Goal: Task Accomplishment & Management: Manage account settings

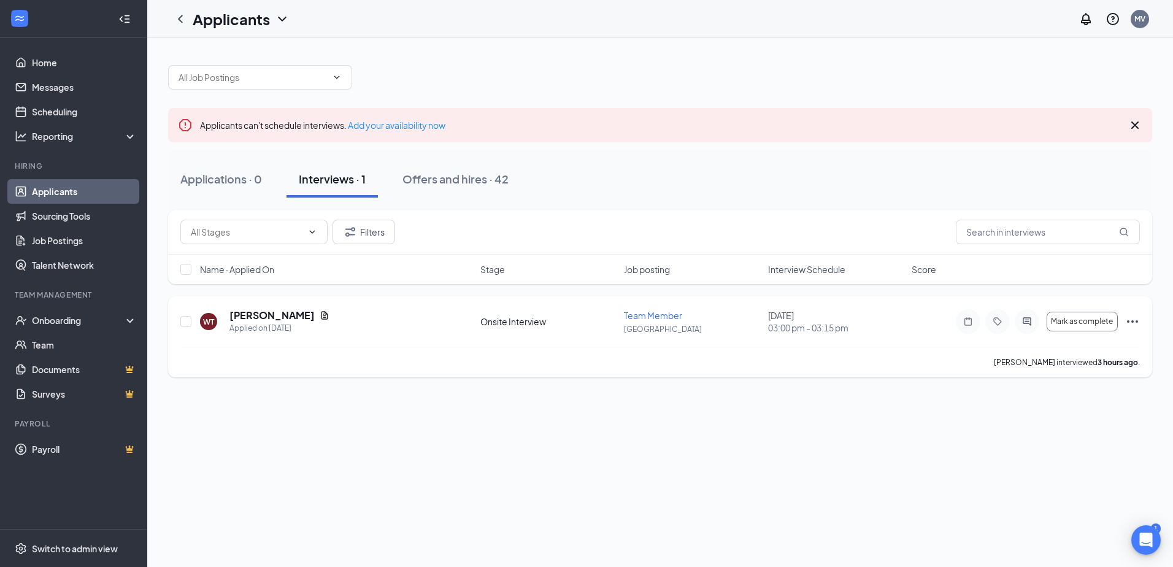
click at [1126, 318] on icon "Ellipses" at bounding box center [1132, 321] width 15 height 15
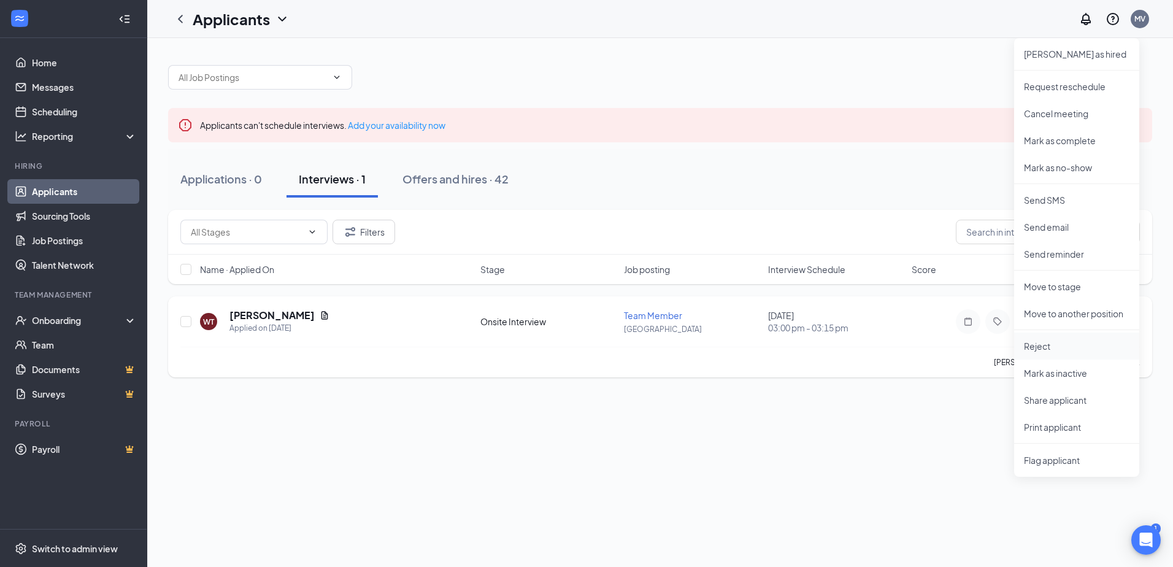
click at [1036, 342] on p "Reject" at bounding box center [1077, 346] width 106 height 12
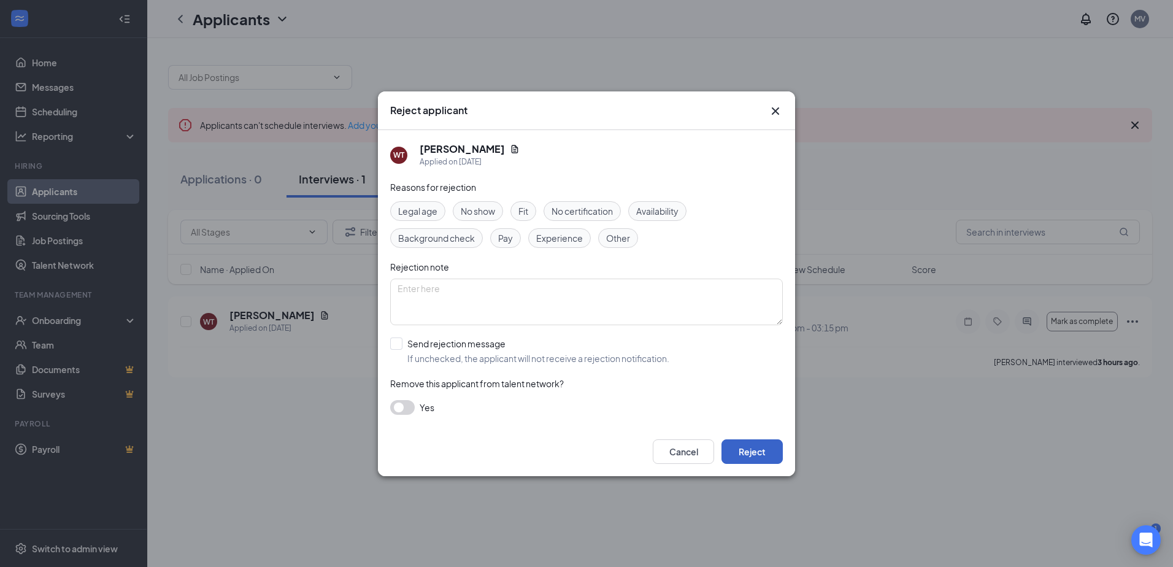
click at [745, 459] on button "Reject" at bounding box center [751, 451] width 61 height 25
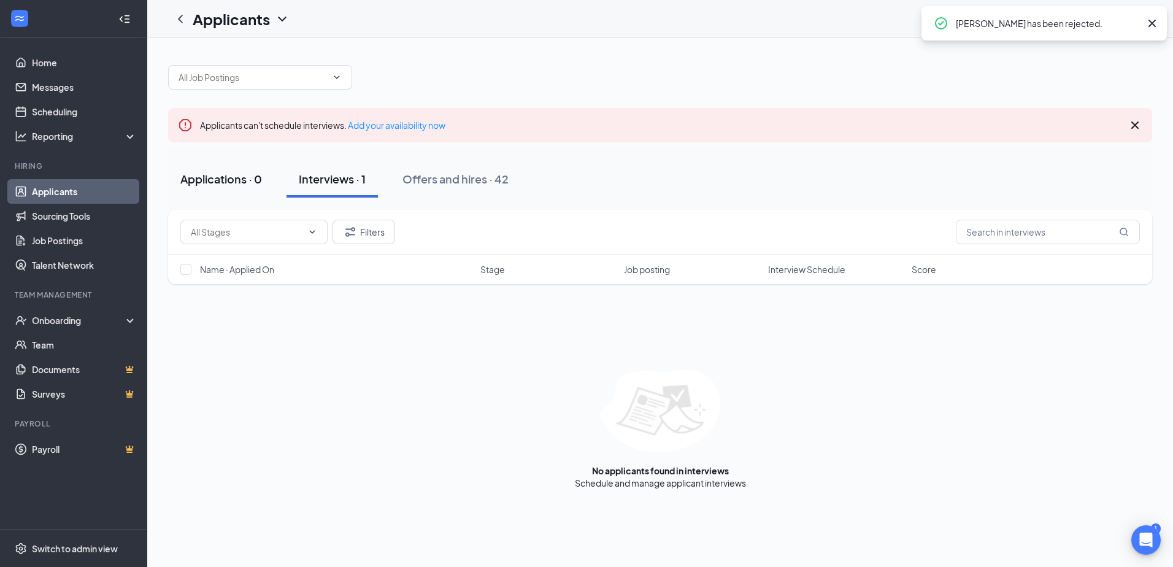
click at [240, 175] on div "Applications · 0" at bounding box center [221, 178] width 82 height 15
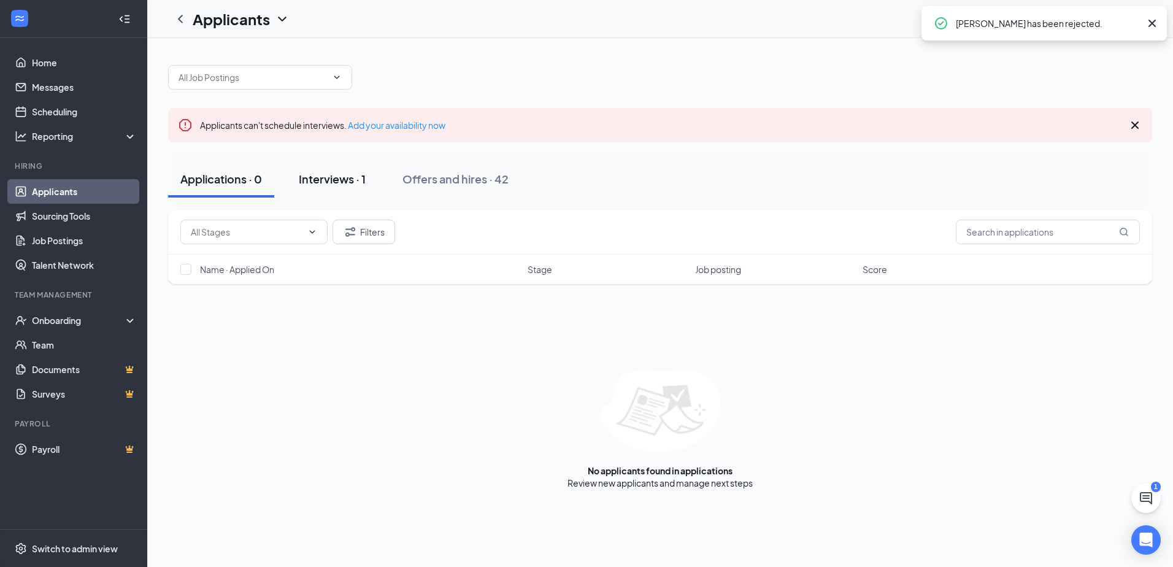
click at [344, 174] on div "Interviews · 1" at bounding box center [332, 178] width 67 height 15
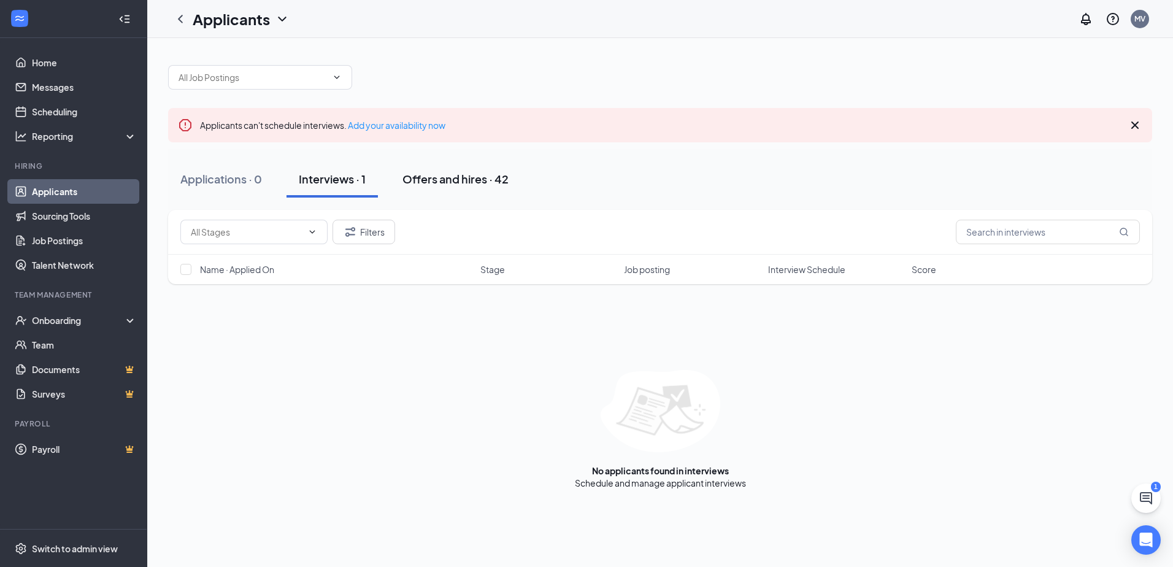
click at [439, 184] on div "Offers and hires · 42" at bounding box center [455, 178] width 106 height 15
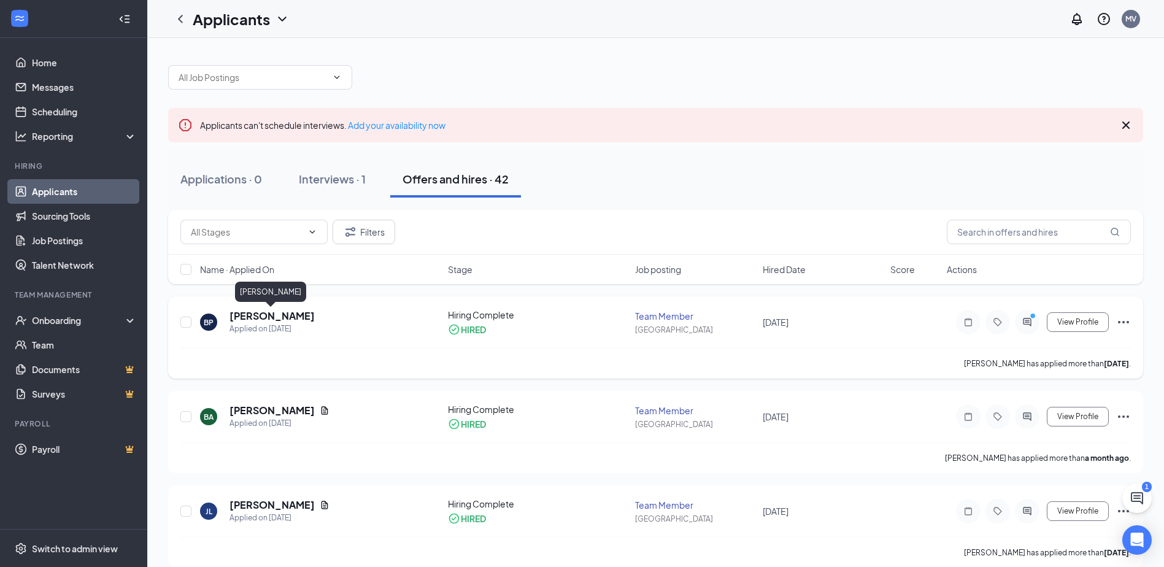
click at [287, 318] on h5 "[PERSON_NAME]" at bounding box center [271, 315] width 85 height 13
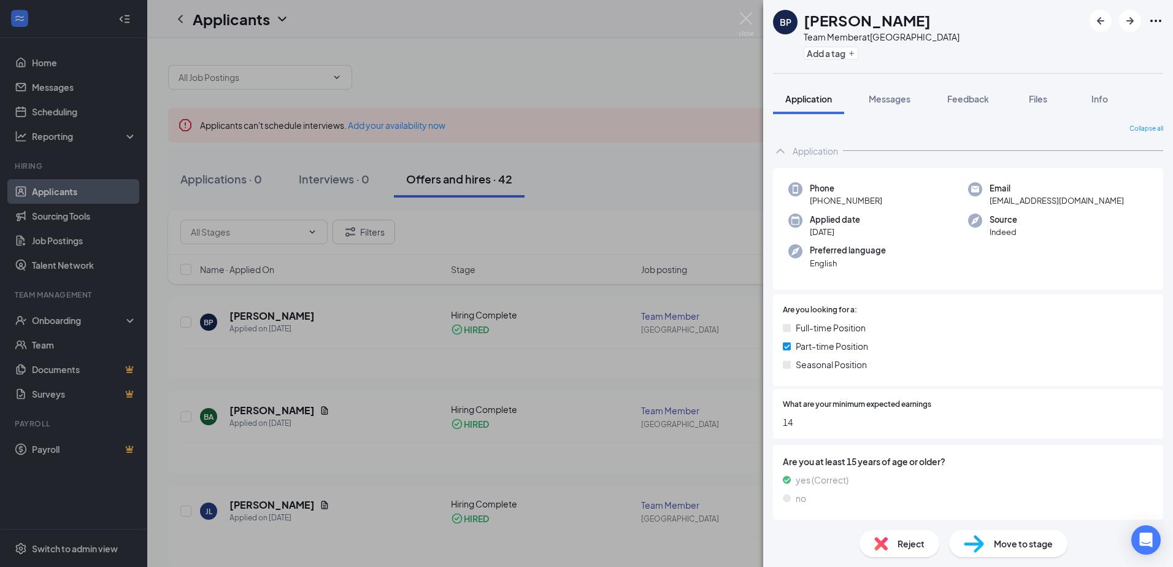
click at [756, 20] on div "BP Breslyn Pickard Team Member at Cedar Springs Add a tag Application Messages …" at bounding box center [586, 283] width 1173 height 567
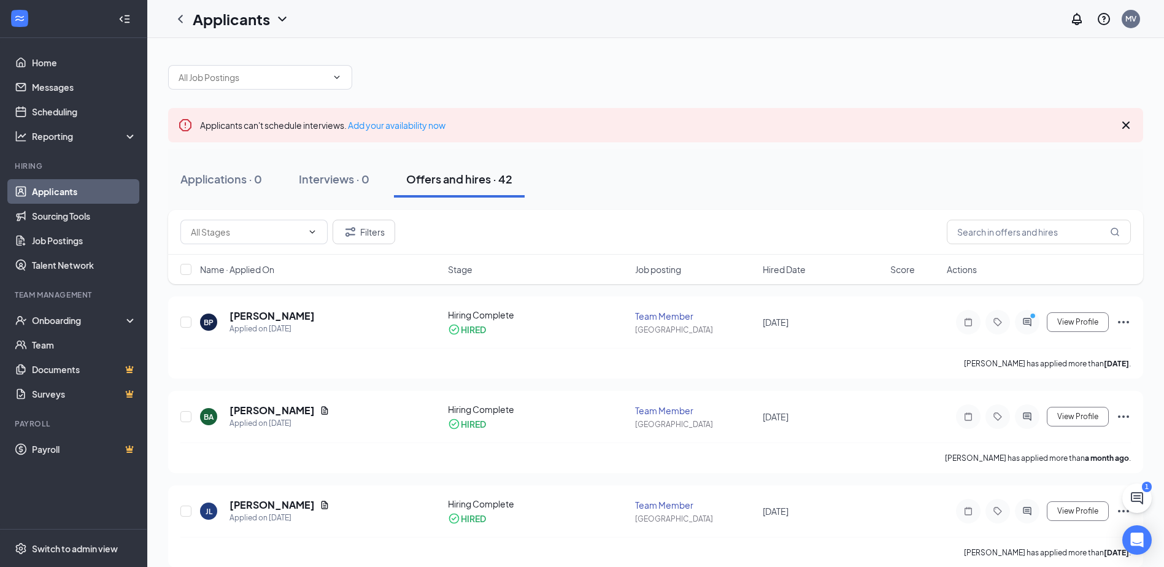
click at [741, 31] on div "Applicants MV" at bounding box center [655, 19] width 1017 height 38
click at [51, 314] on div "Onboarding" at bounding box center [79, 320] width 94 height 12
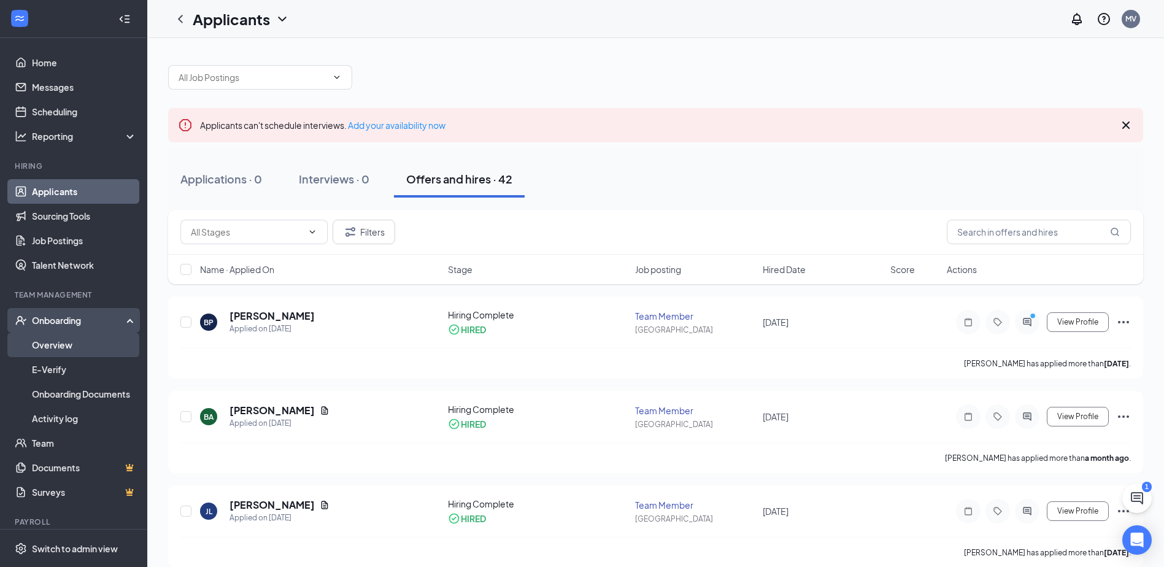
click at [55, 341] on link "Overview" at bounding box center [84, 345] width 105 height 25
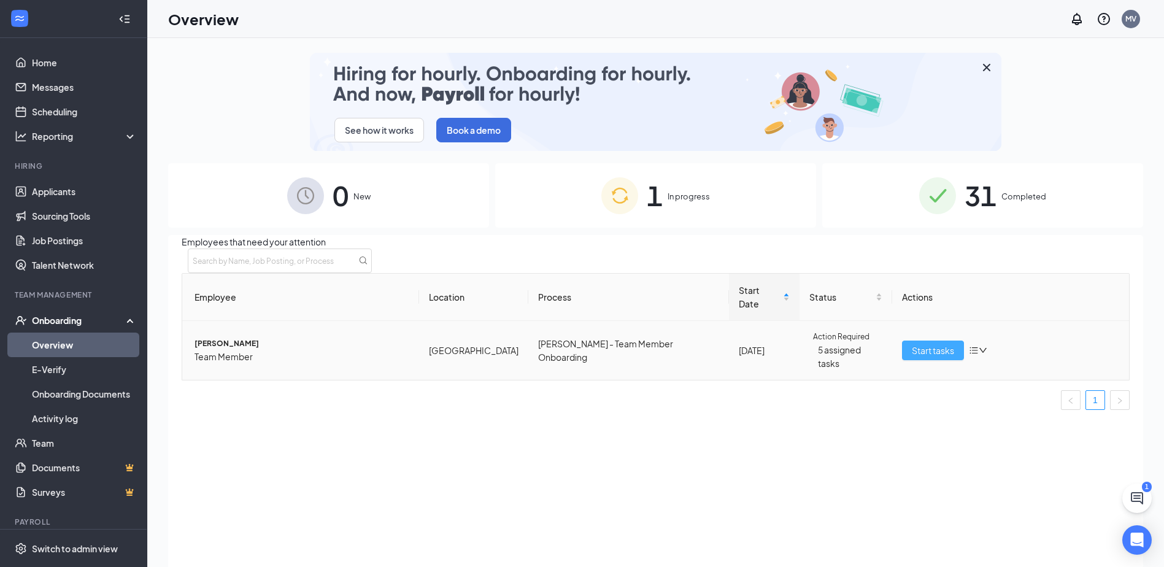
click at [910, 340] on button "Start tasks" at bounding box center [933, 350] width 62 height 20
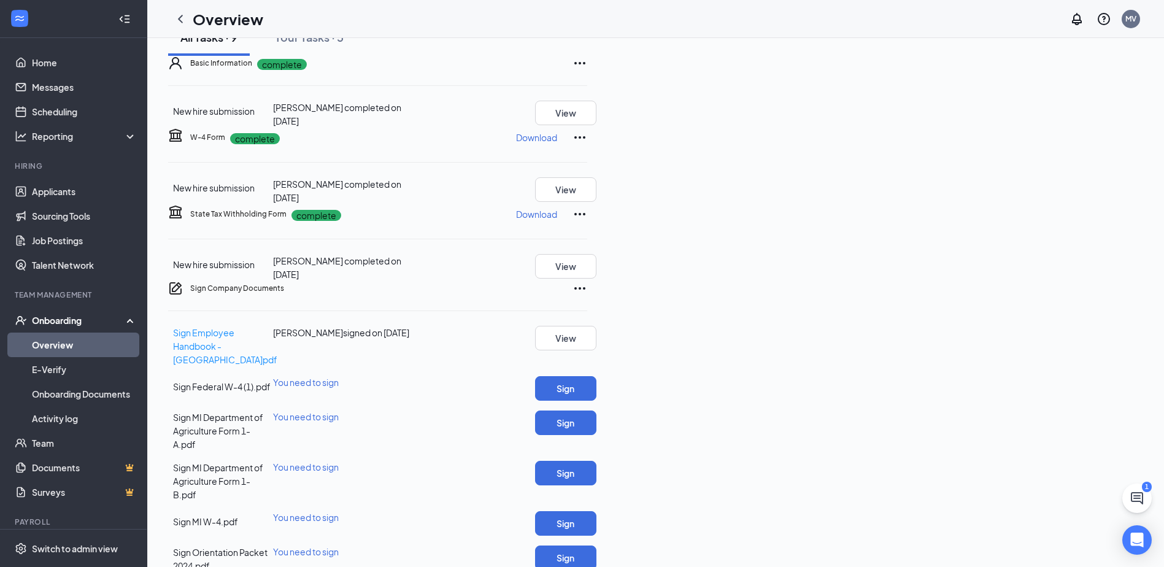
scroll to position [202, 0]
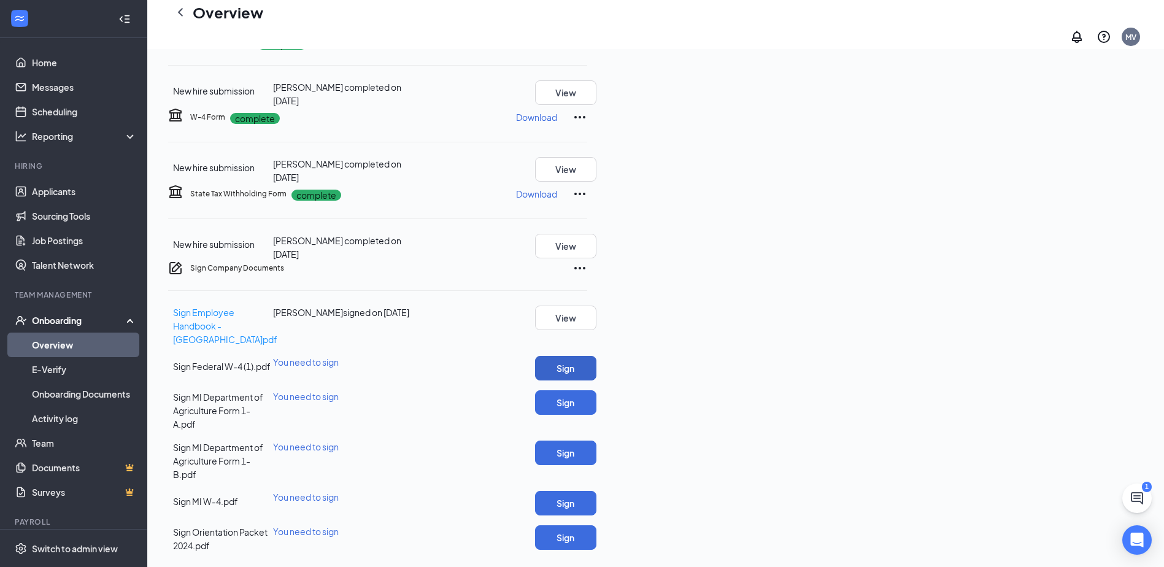
click at [596, 380] on button "Sign" at bounding box center [565, 368] width 61 height 25
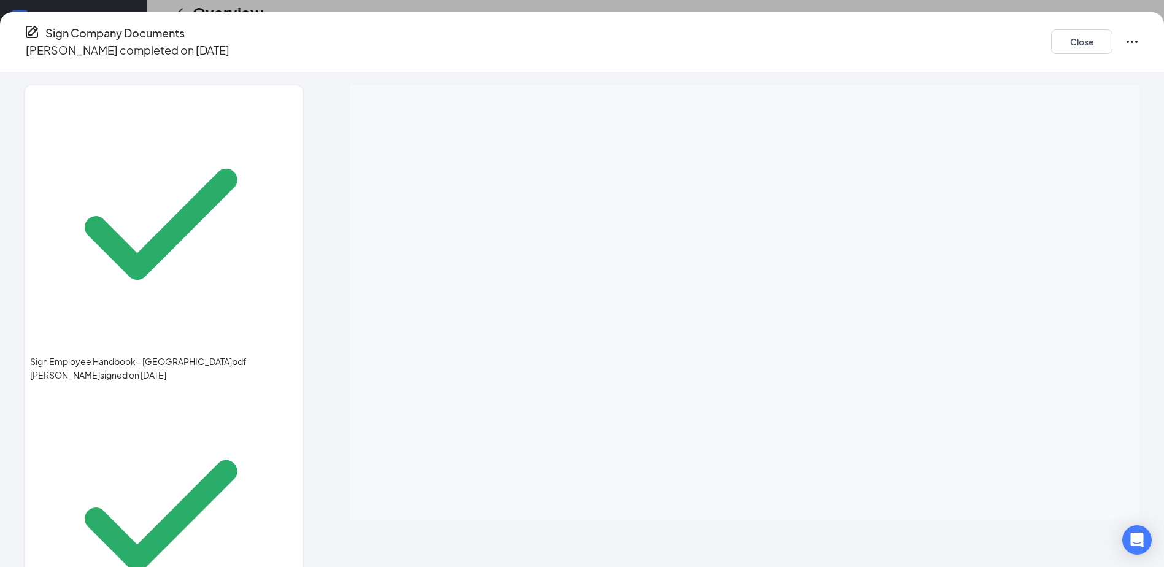
click at [413, 109] on span "View Signers" at bounding box center [388, 114] width 52 height 11
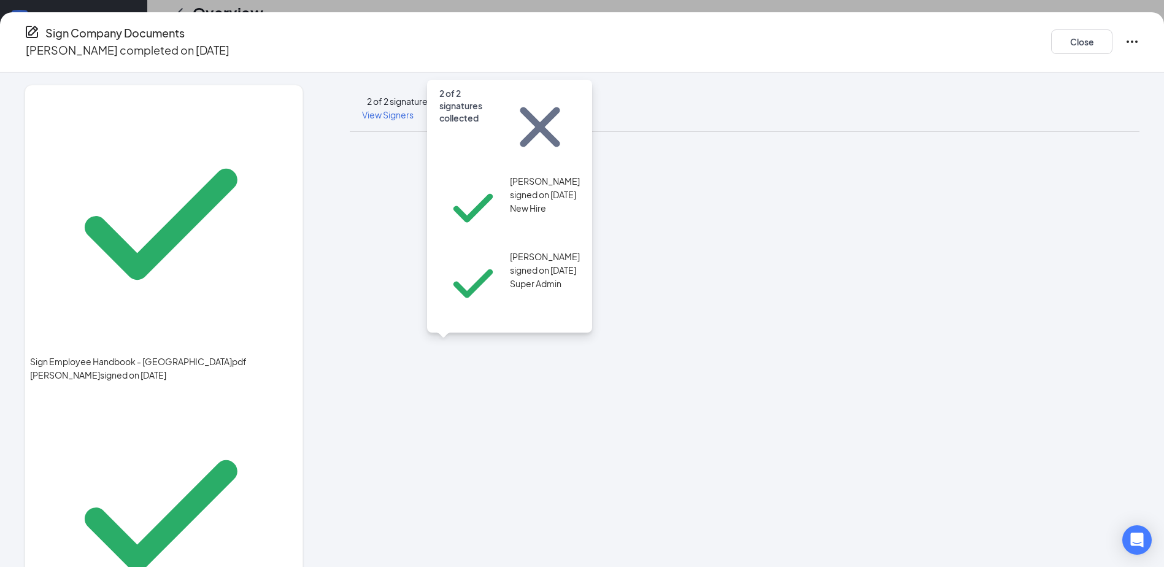
click at [413, 109] on span "View Signers" at bounding box center [388, 114] width 52 height 11
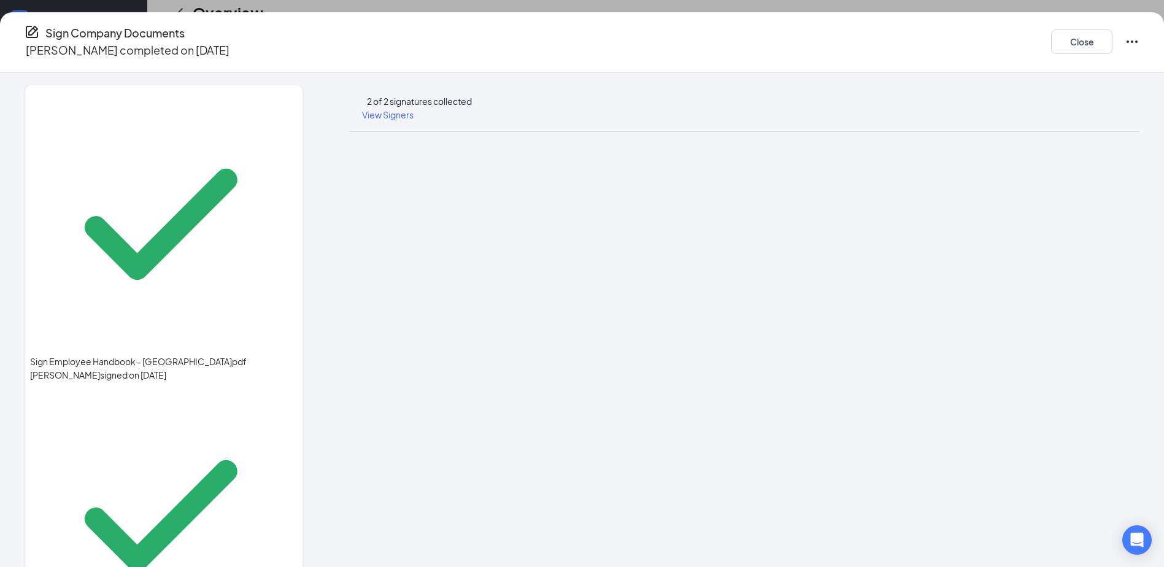
click at [1051, 38] on div "Close" at bounding box center [1095, 42] width 88 height 35
click at [1033, 32] on div "Sign Company Documents Breslyn H Pickard completed on Aug 25, 2025 Close" at bounding box center [582, 42] width 1164 height 35
click at [1124, 42] on icon "Ellipses" at bounding box center [1131, 41] width 15 height 15
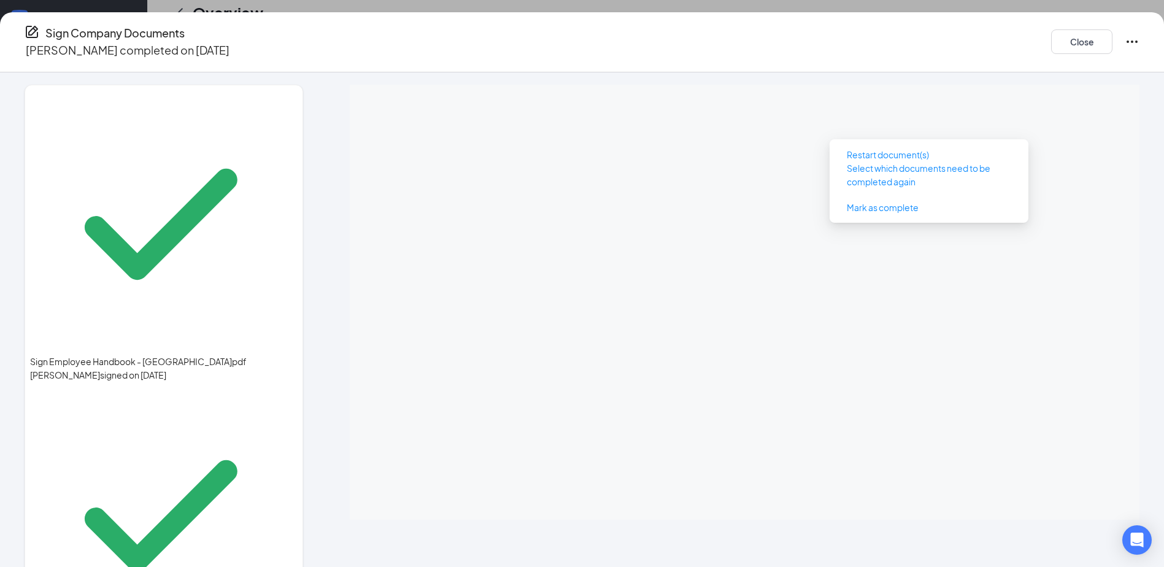
click at [1124, 34] on icon "Ellipses" at bounding box center [1131, 41] width 15 height 15
click at [1051, 37] on button "Close" at bounding box center [1081, 41] width 61 height 25
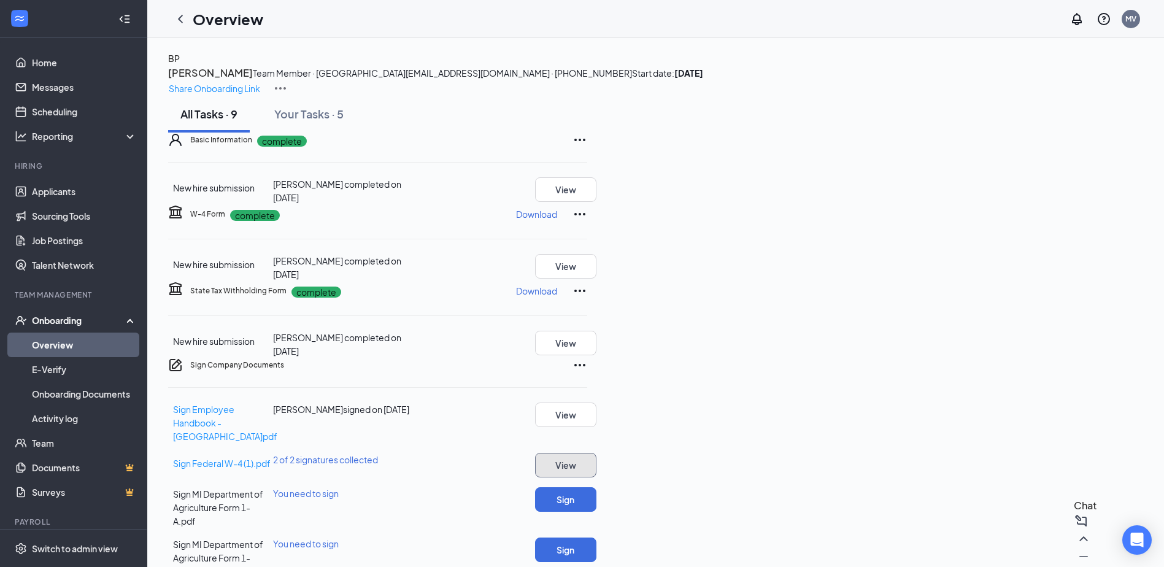
scroll to position [0, 0]
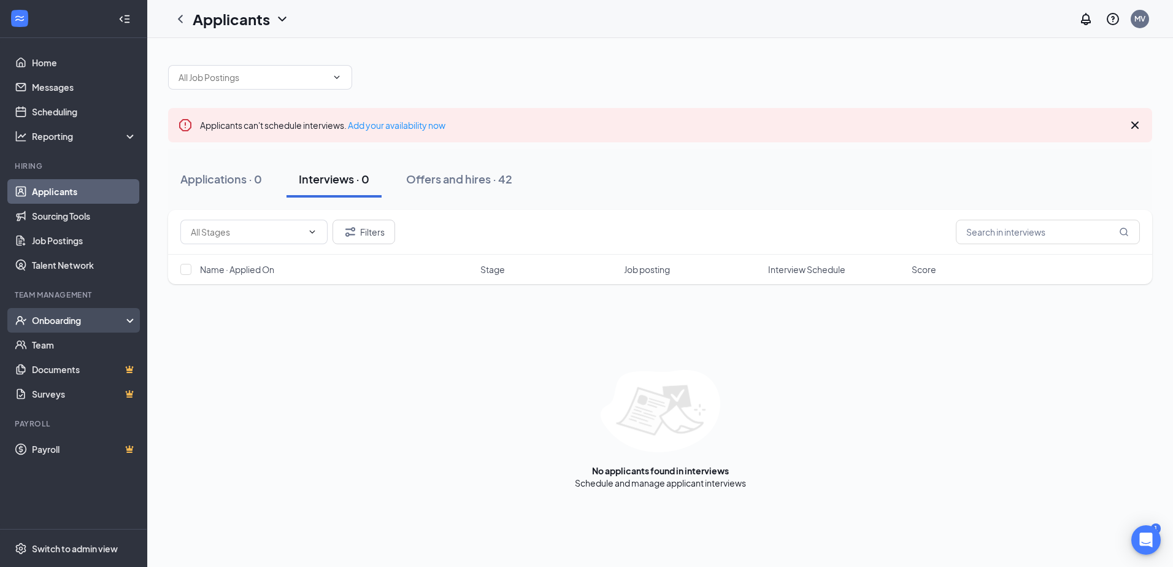
click at [69, 321] on div "Onboarding" at bounding box center [79, 320] width 94 height 12
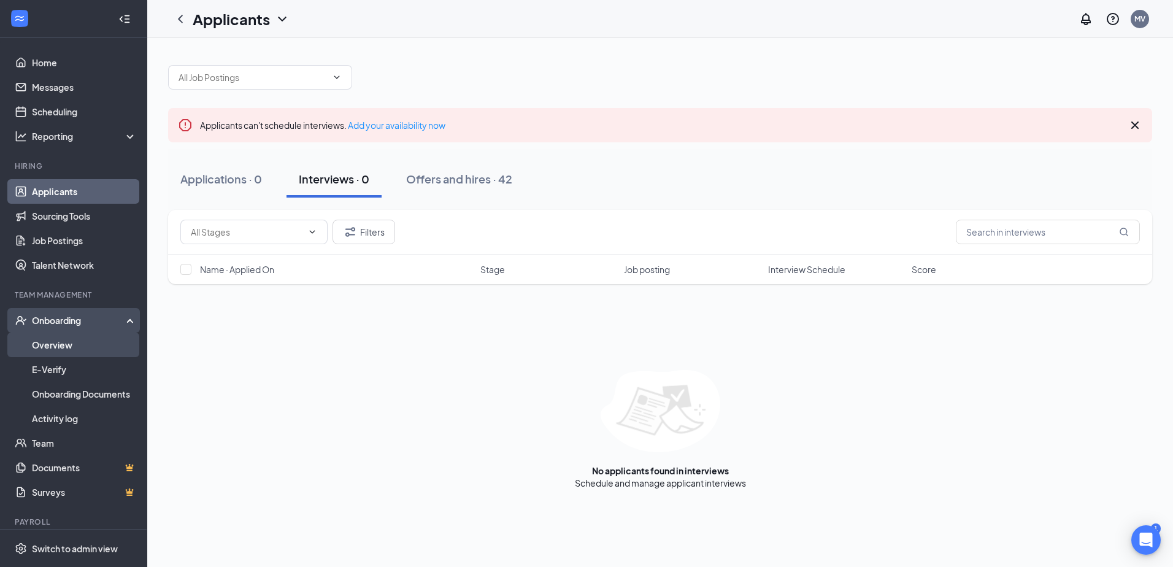
click at [67, 340] on link "Overview" at bounding box center [84, 345] width 105 height 25
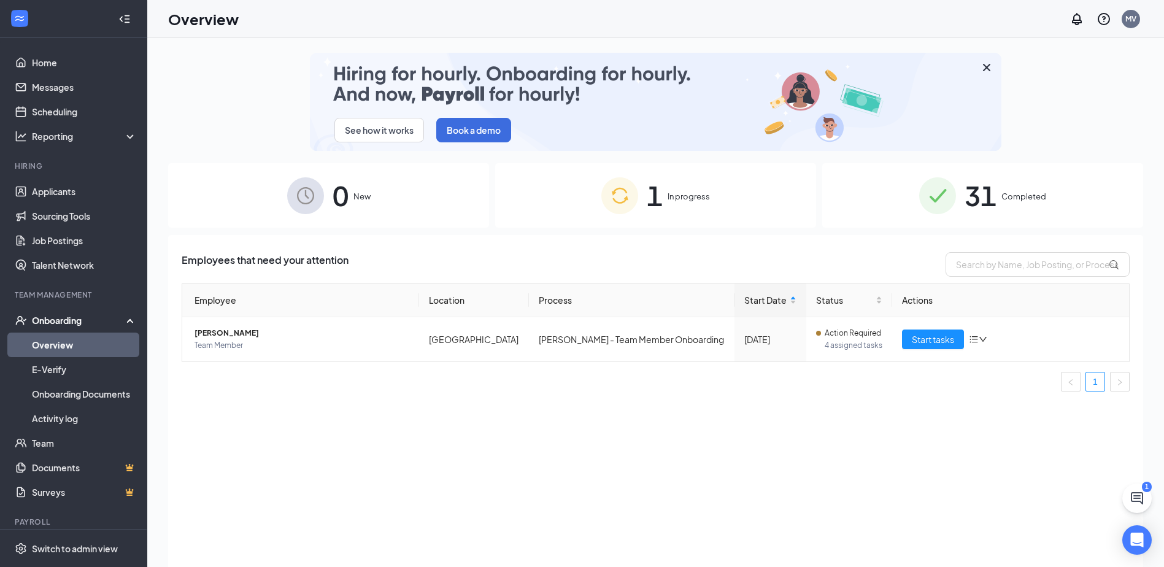
click at [661, 194] on span "1" at bounding box center [655, 195] width 16 height 42
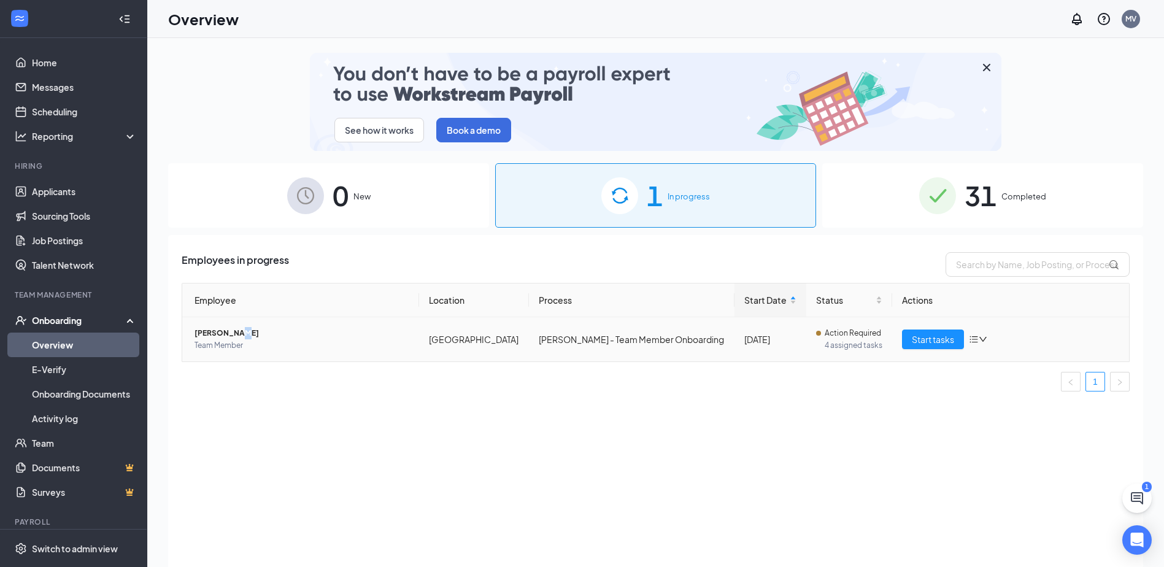
click at [231, 331] on span "[PERSON_NAME]" at bounding box center [301, 333] width 215 height 12
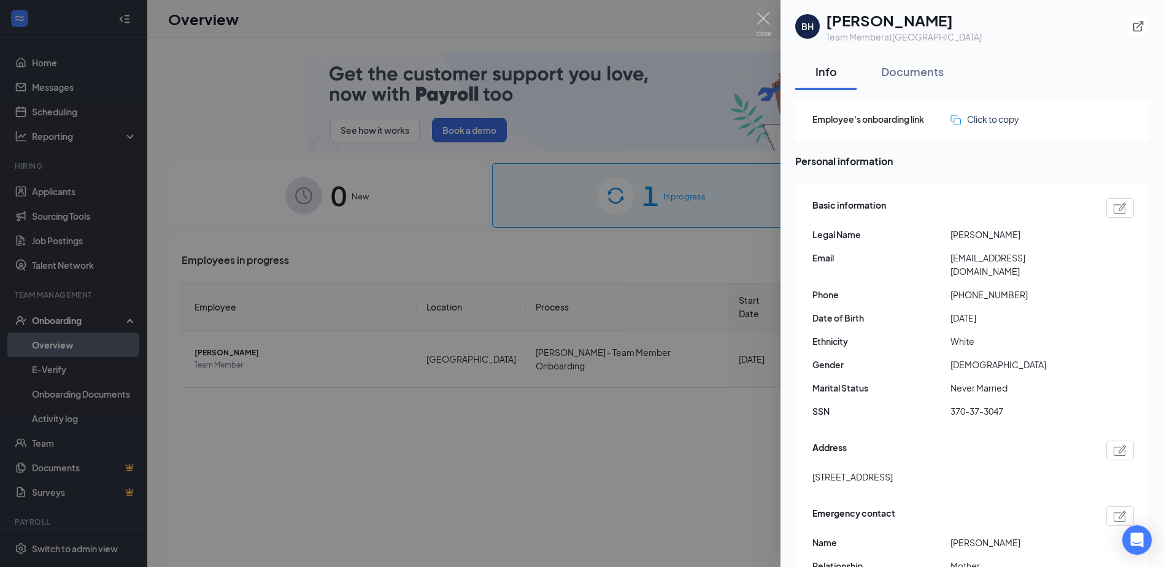
click at [877, 28] on h1 "[PERSON_NAME]" at bounding box center [904, 20] width 156 height 21
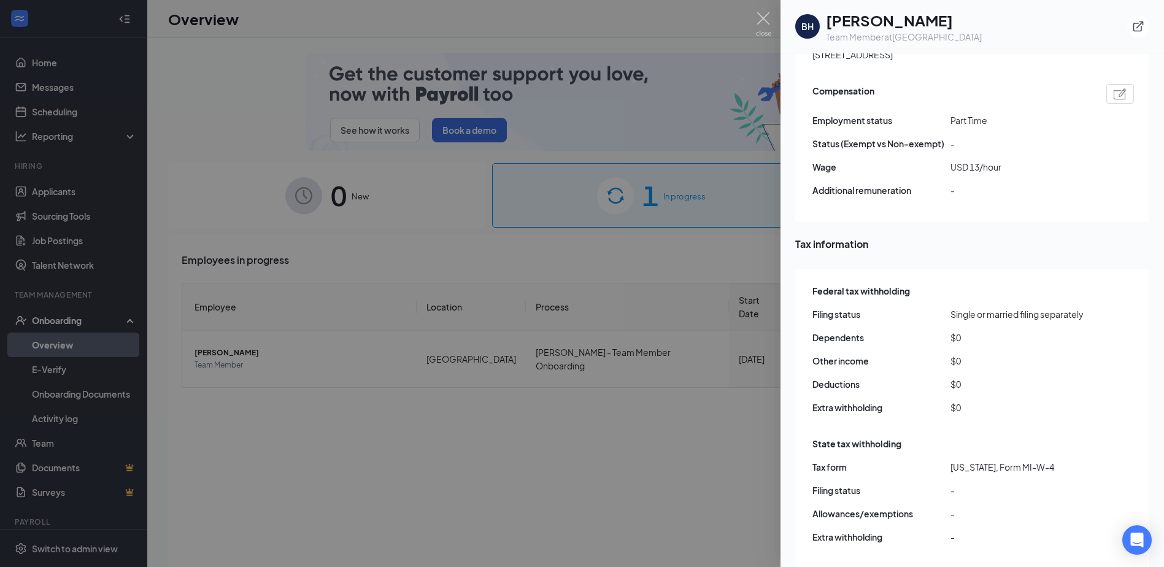
scroll to position [645, 0]
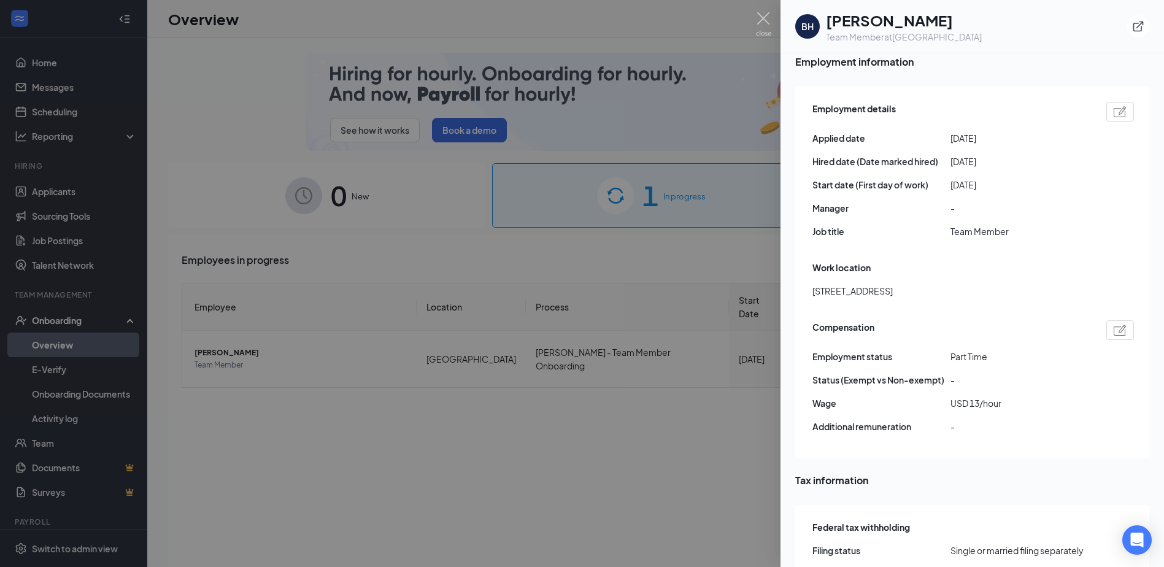
click at [759, 6] on div at bounding box center [582, 283] width 1164 height 567
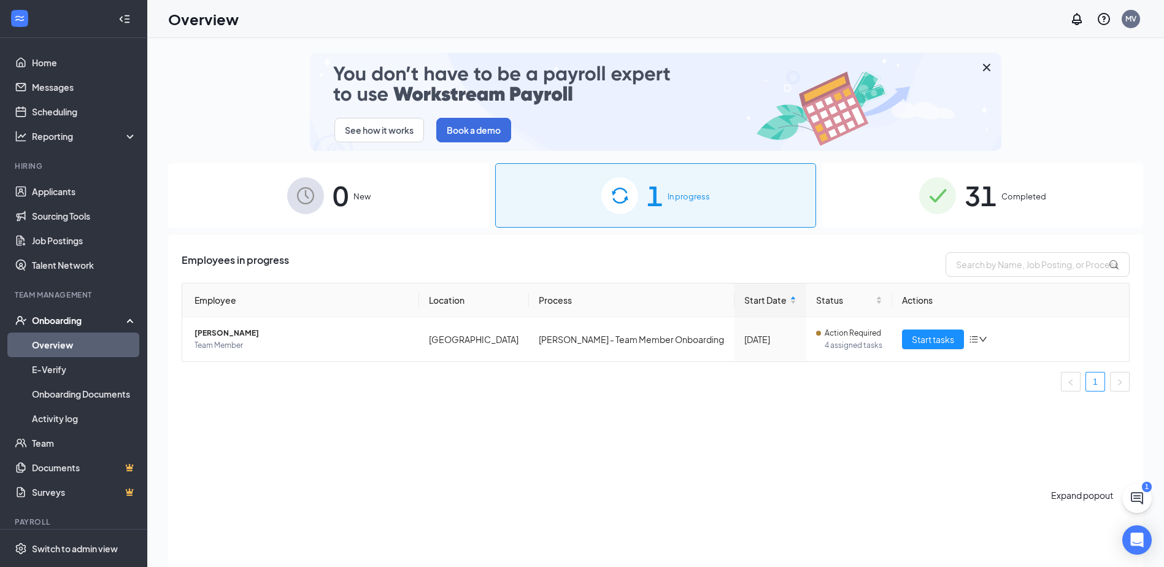
click at [1128, 487] on button at bounding box center [1136, 497] width 29 height 29
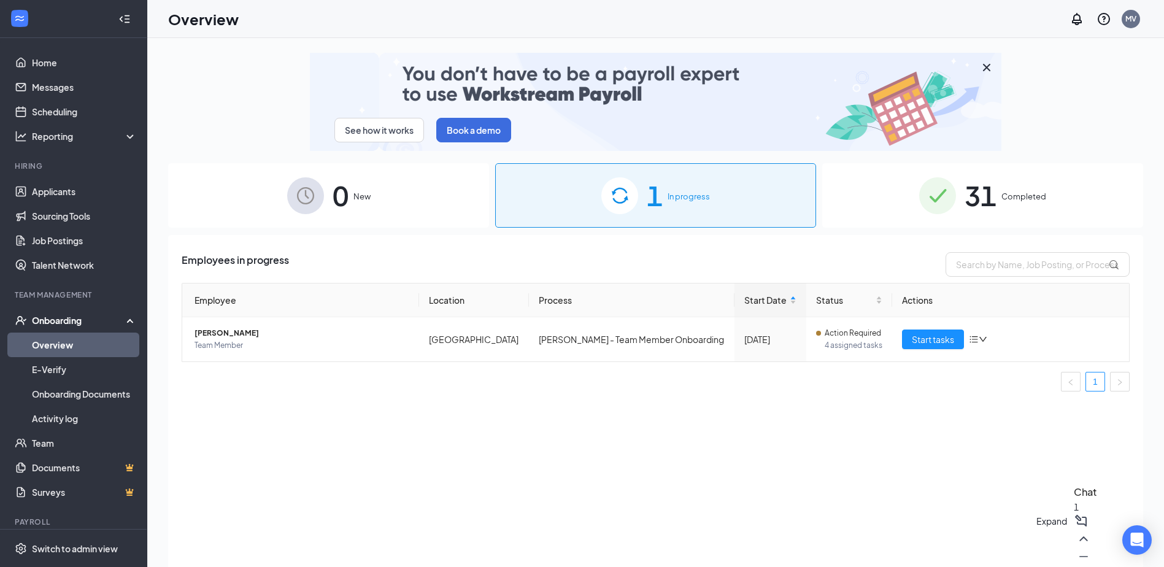
click at [1076, 546] on icon "ChevronUp" at bounding box center [1083, 538] width 15 height 15
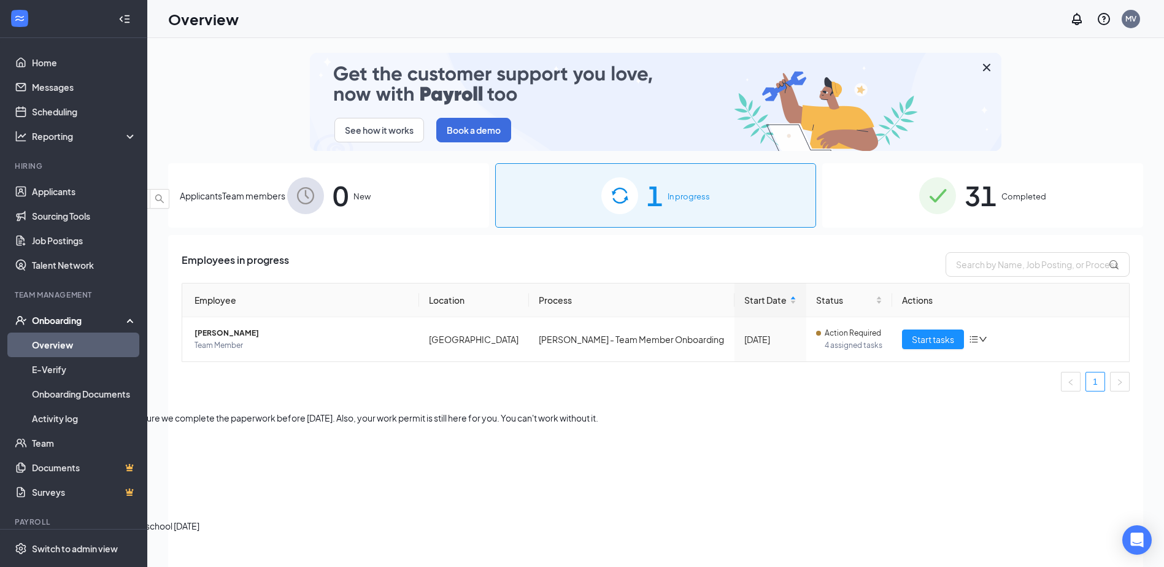
click at [959, 263] on div "How much is the pay again?" at bounding box center [548, 255] width 1096 height 13
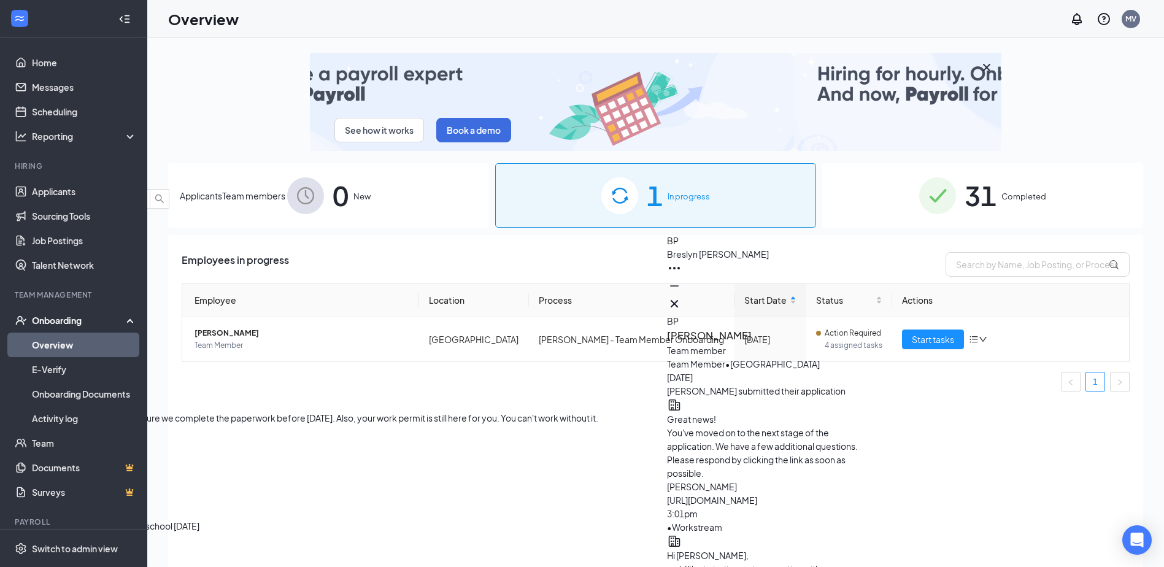
scroll to position [25, 0]
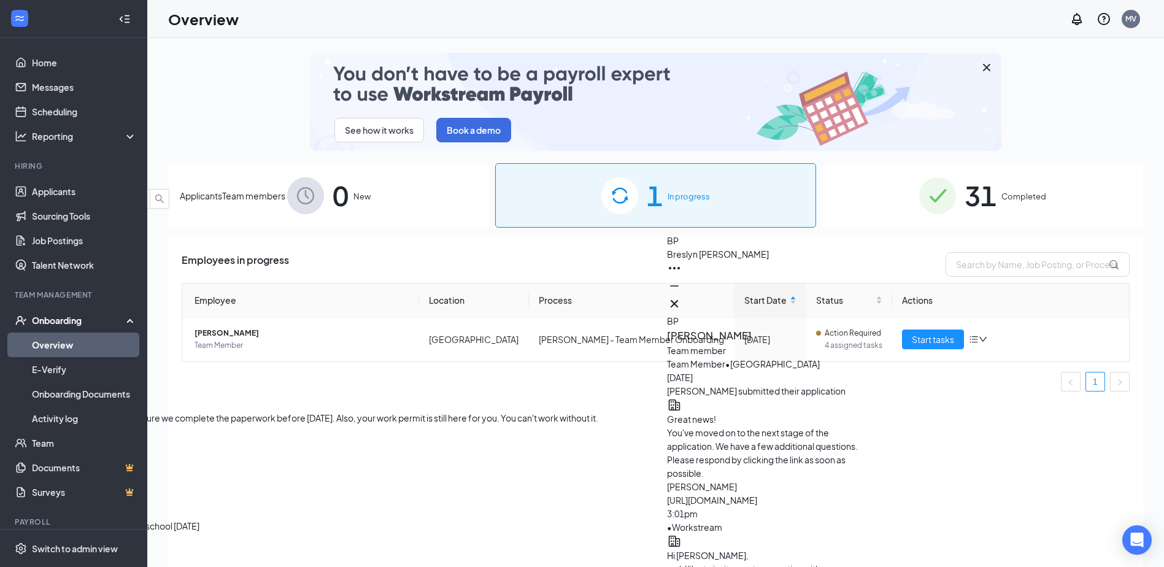
type textarea "Hi [PERSON_NAME], you will be starting at $13 an hour. As I look through your w…"
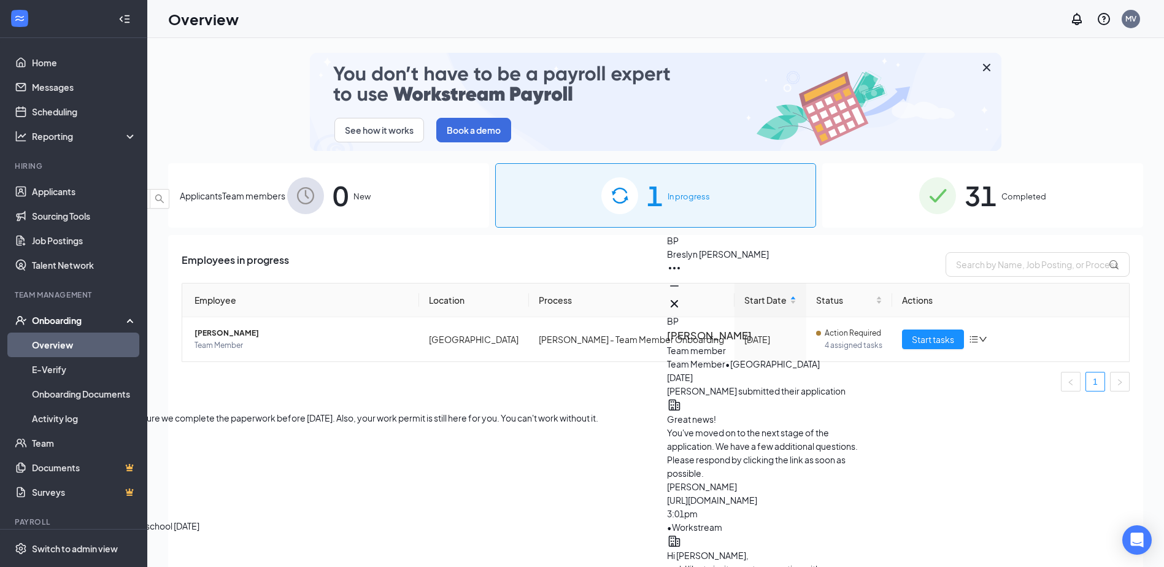
scroll to position [-429, 0]
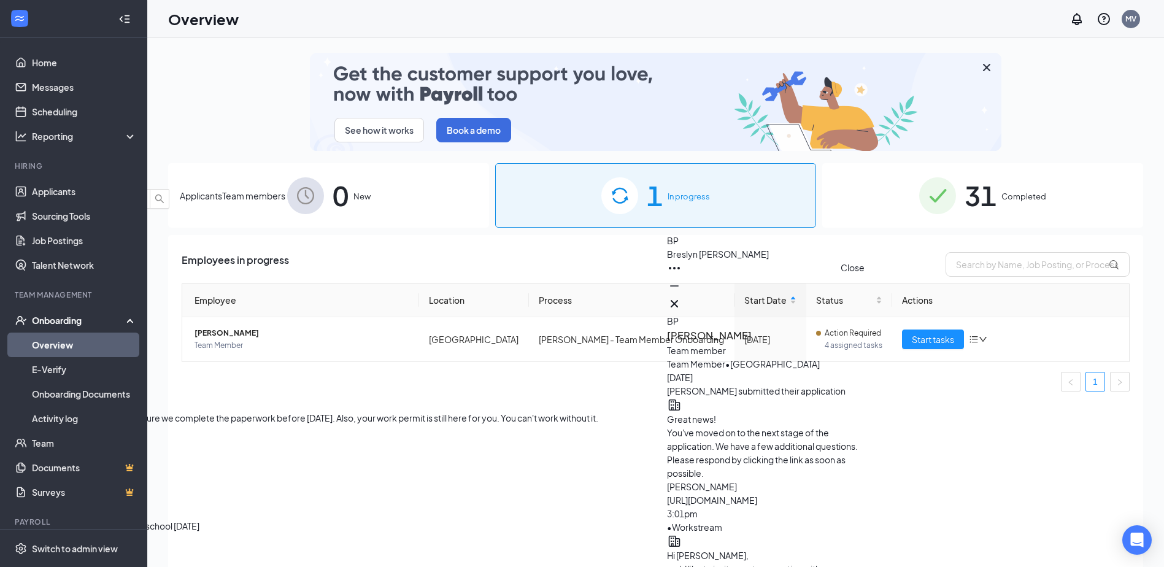
click at [682, 296] on icon "Cross" at bounding box center [674, 303] width 15 height 15
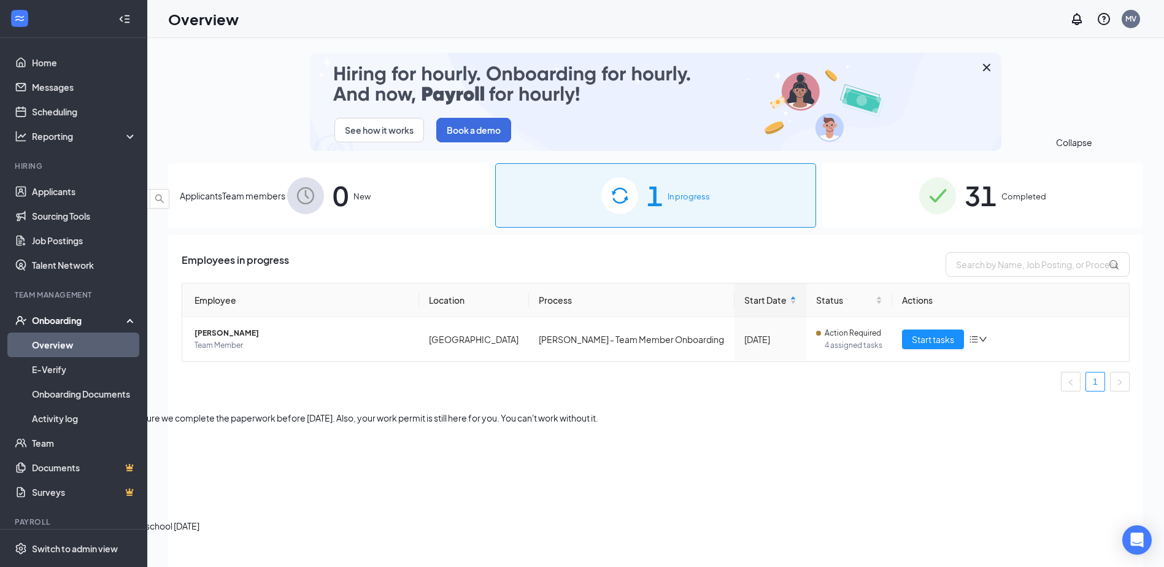
click at [17, 171] on icon "ChevronDown" at bounding box center [9, 178] width 15 height 15
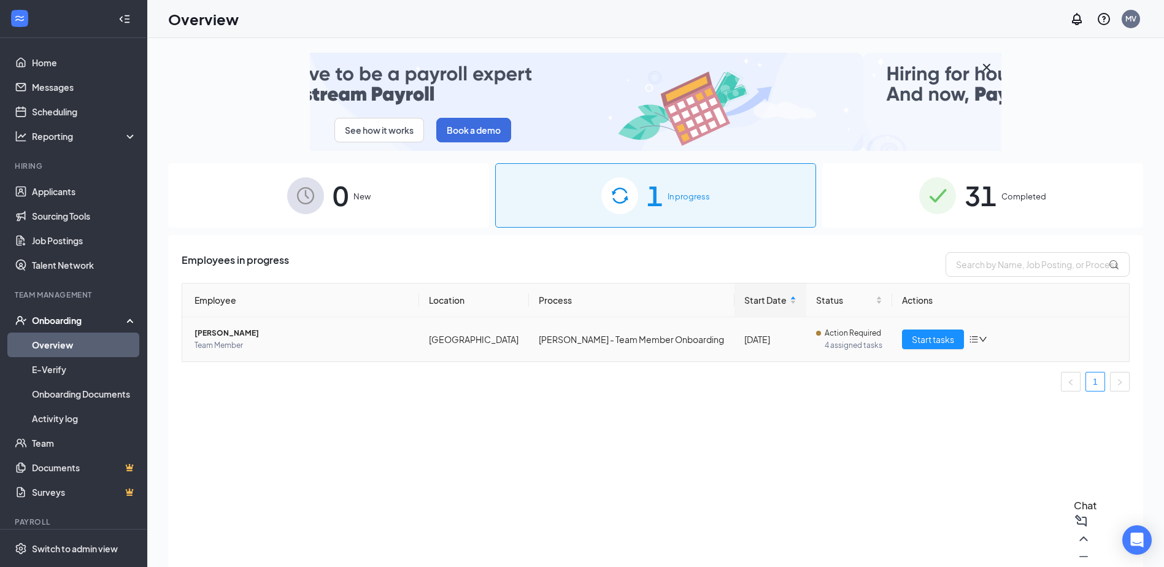
click at [984, 329] on div "Start tasks" at bounding box center [1010, 339] width 217 height 20
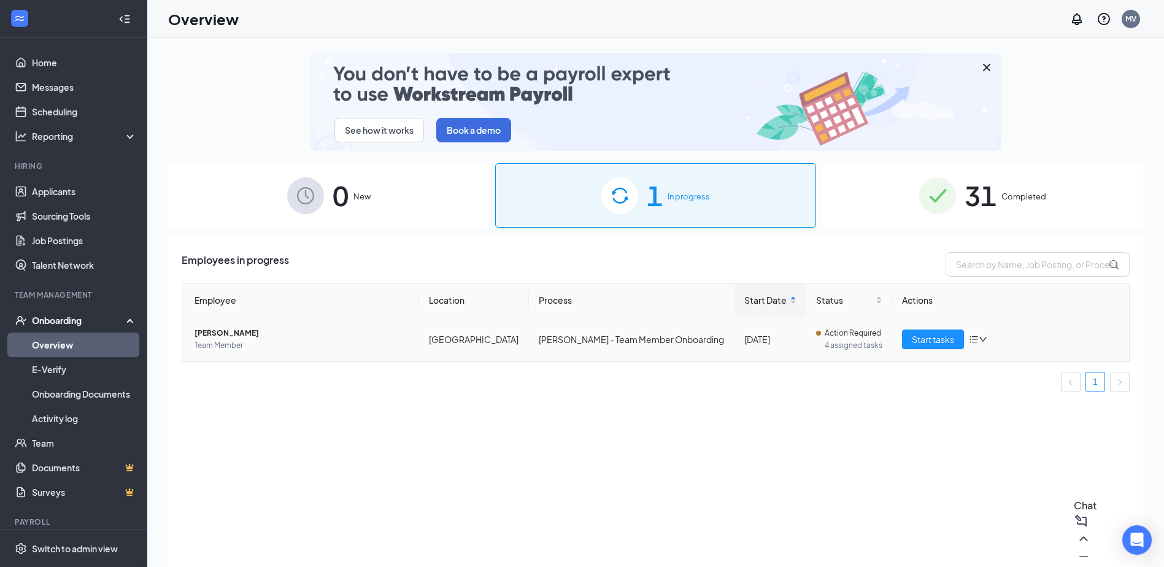
click at [980, 338] on icon "down" at bounding box center [982, 339] width 9 height 9
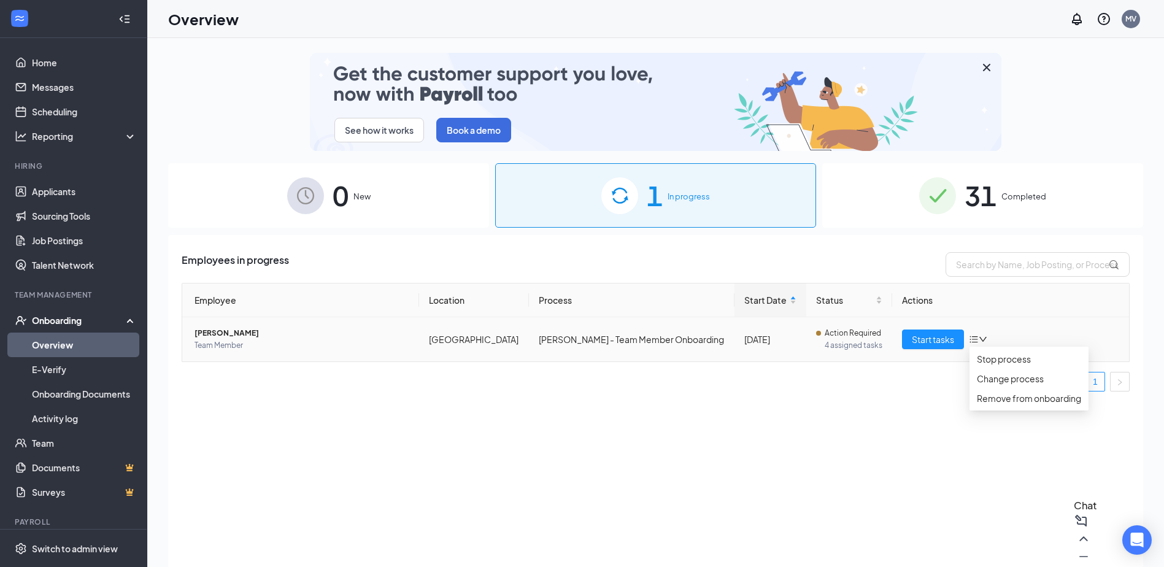
click at [977, 339] on icon "bars" at bounding box center [974, 339] width 8 height 7
click at [221, 340] on span "Team Member" at bounding box center [301, 345] width 215 height 12
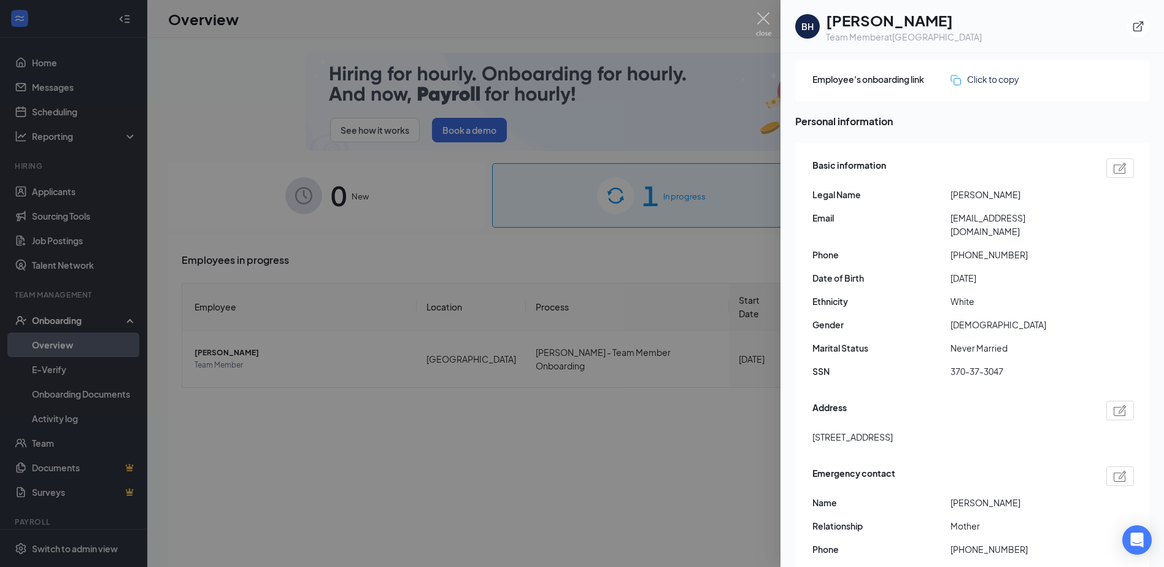
scroll to position [61, 0]
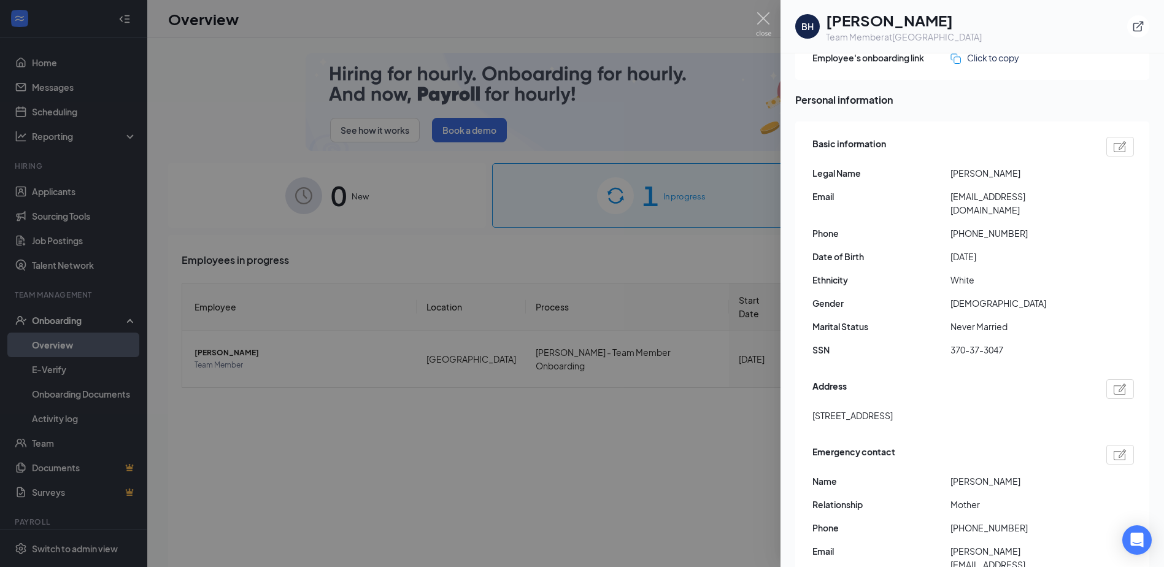
drag, startPoint x: 774, startPoint y: 13, endPoint x: 769, endPoint y: 18, distance: 6.9
click at [772, 15] on div at bounding box center [582, 283] width 1164 height 567
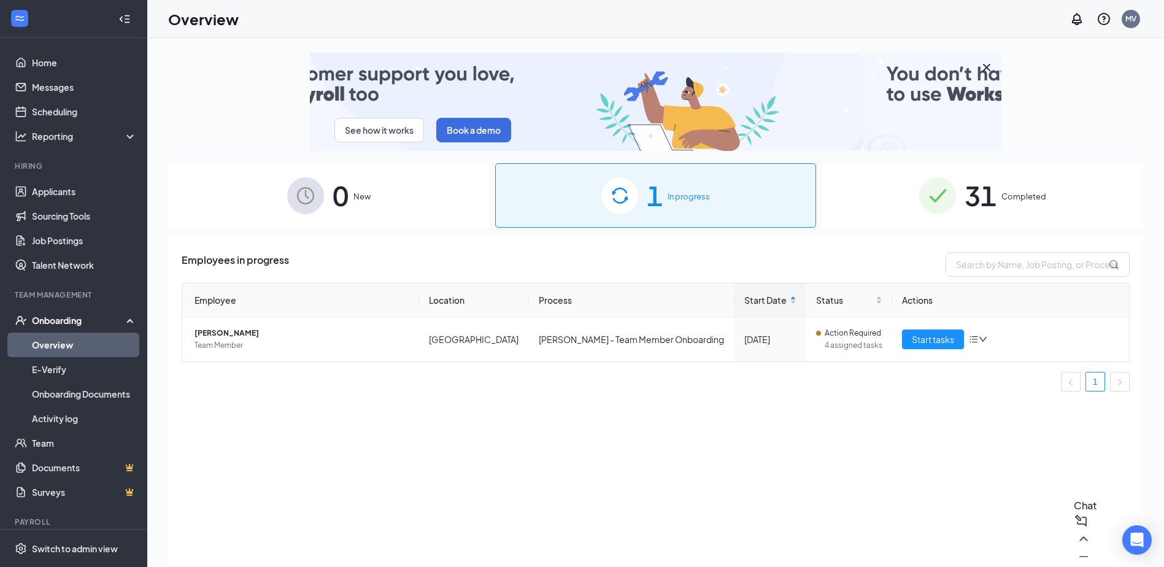
click at [767, 20] on div "Overview MV" at bounding box center [655, 19] width 1017 height 38
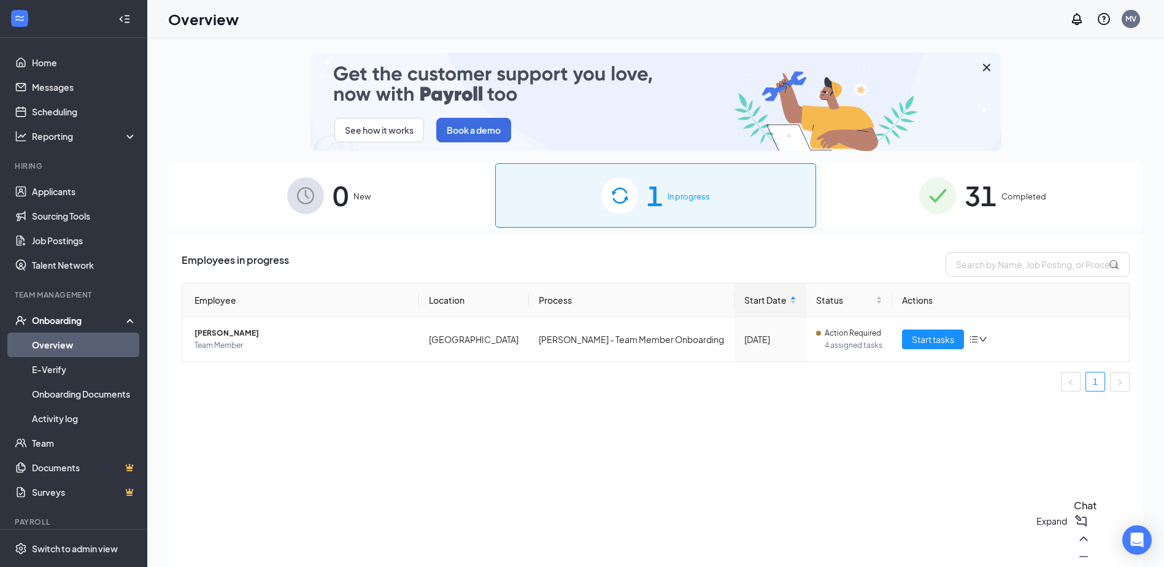
click at [1076, 546] on button at bounding box center [1083, 538] width 15 height 15
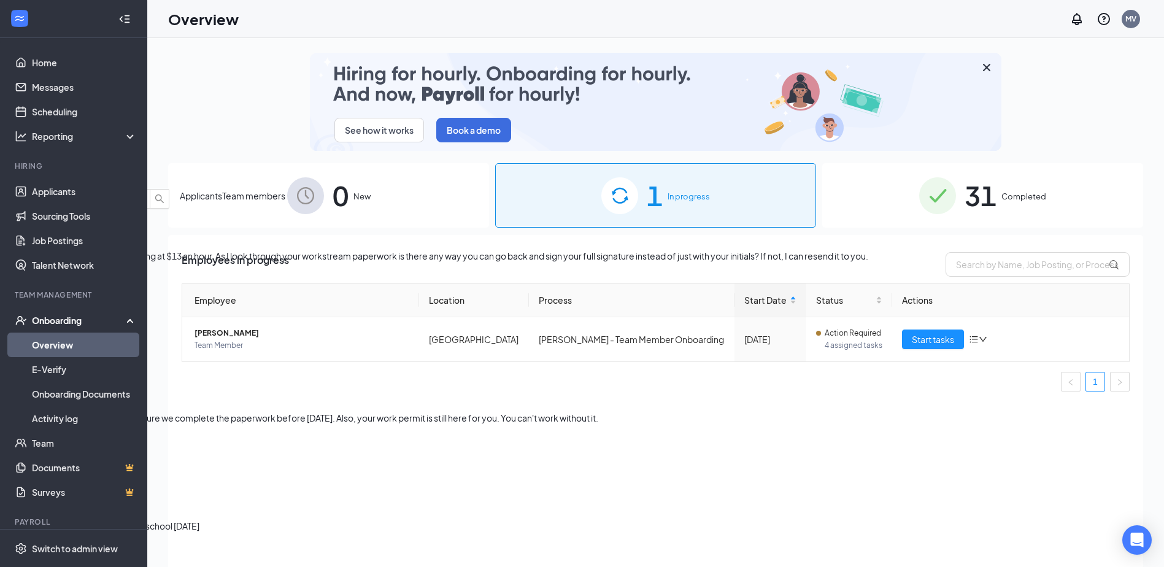
click at [70, 234] on span "[PERSON_NAME]" at bounding box center [35, 228] width 70 height 11
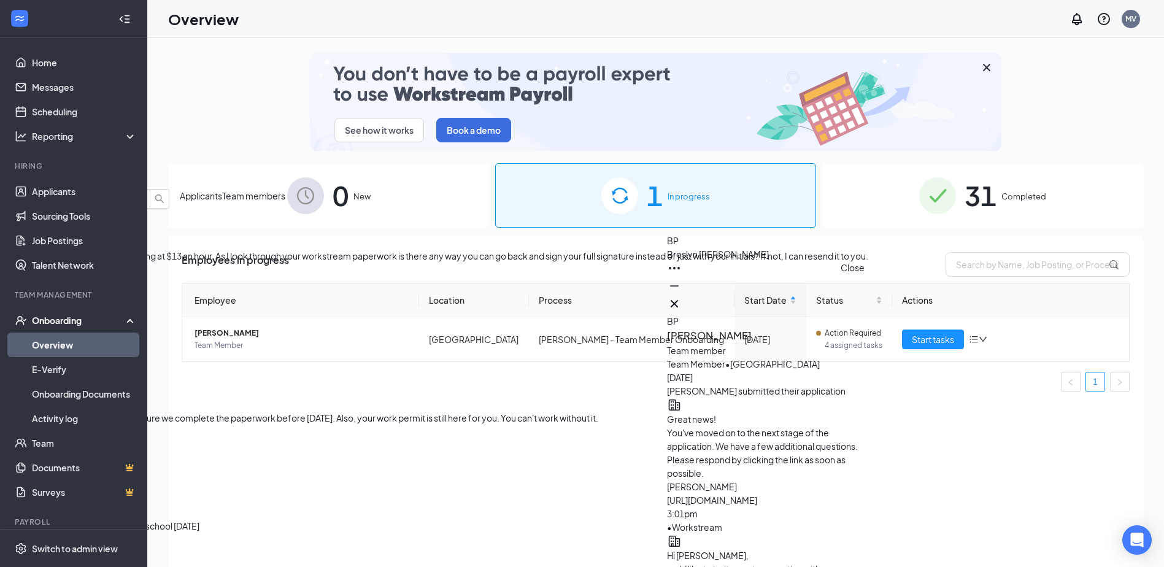
click at [682, 296] on button at bounding box center [674, 303] width 15 height 15
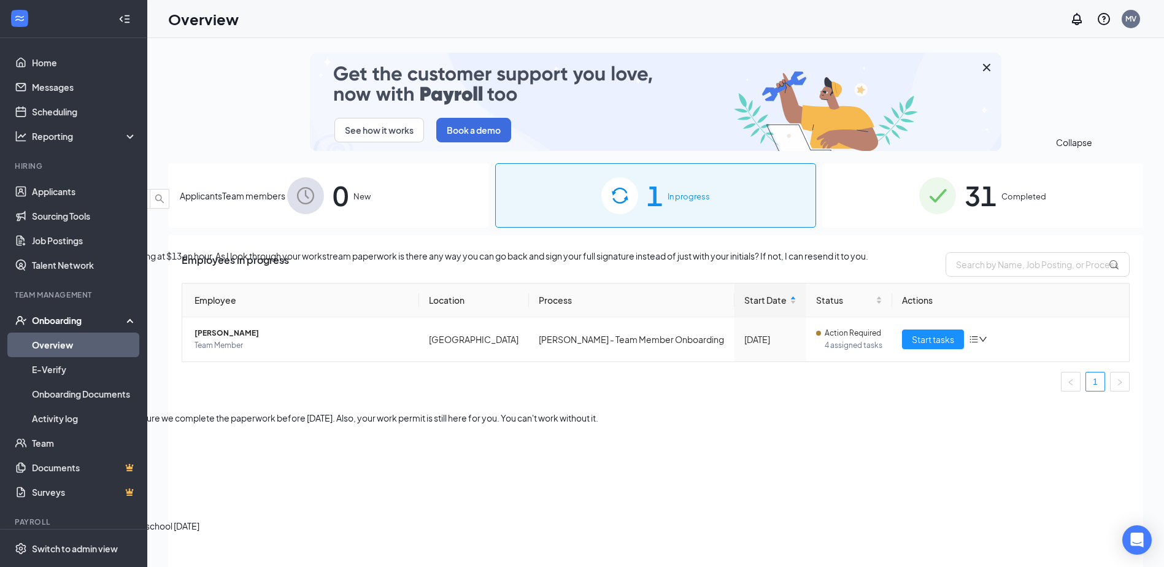
click at [17, 176] on icon "ChevronDown" at bounding box center [9, 178] width 15 height 15
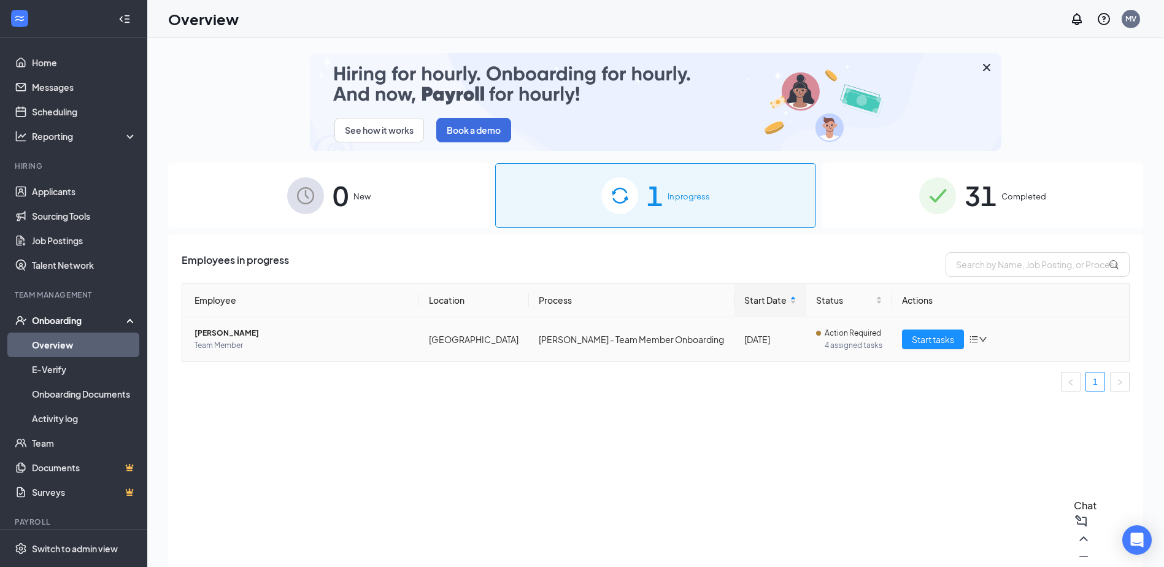
click at [231, 342] on span "Team Member" at bounding box center [301, 345] width 215 height 12
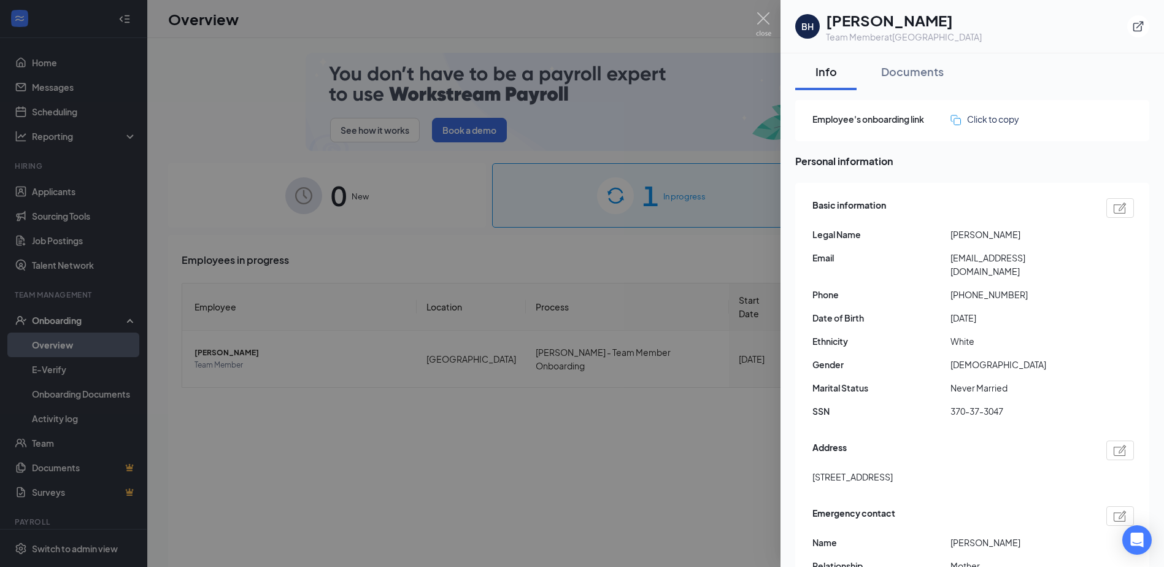
click at [950, 259] on span "Email" at bounding box center [881, 257] width 138 height 13
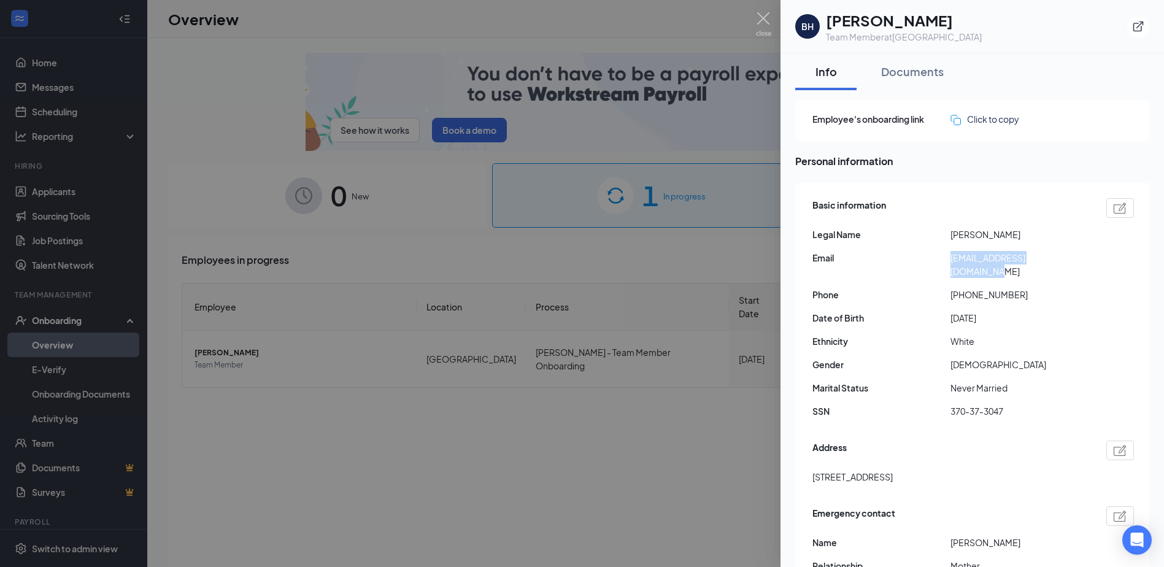
drag, startPoint x: 951, startPoint y: 256, endPoint x: 1096, endPoint y: 254, distance: 144.2
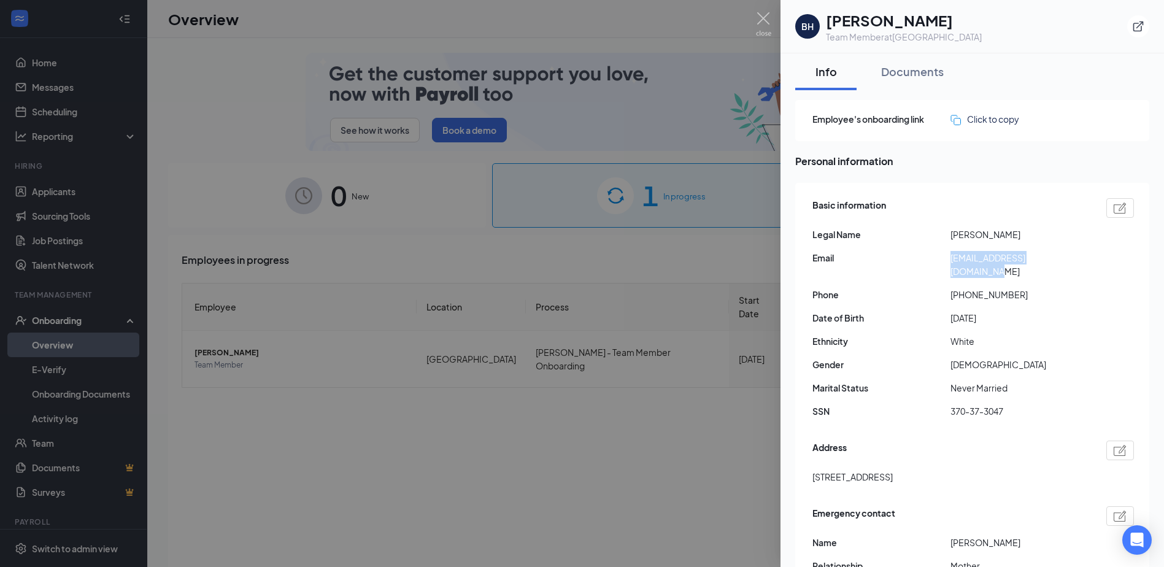
click at [1096, 254] on div "Email [EMAIL_ADDRESS][DOMAIN_NAME]" at bounding box center [972, 264] width 321 height 27
drag, startPoint x: 1096, startPoint y: 254, endPoint x: 1045, endPoint y: 255, distance: 50.9
copy span "[EMAIL_ADDRESS][DOMAIN_NAME]"
drag, startPoint x: 959, startPoint y: 280, endPoint x: 1021, endPoint y: 279, distance: 62.0
click at [1021, 288] on span "[PHONE_NUMBER]" at bounding box center [1019, 294] width 138 height 13
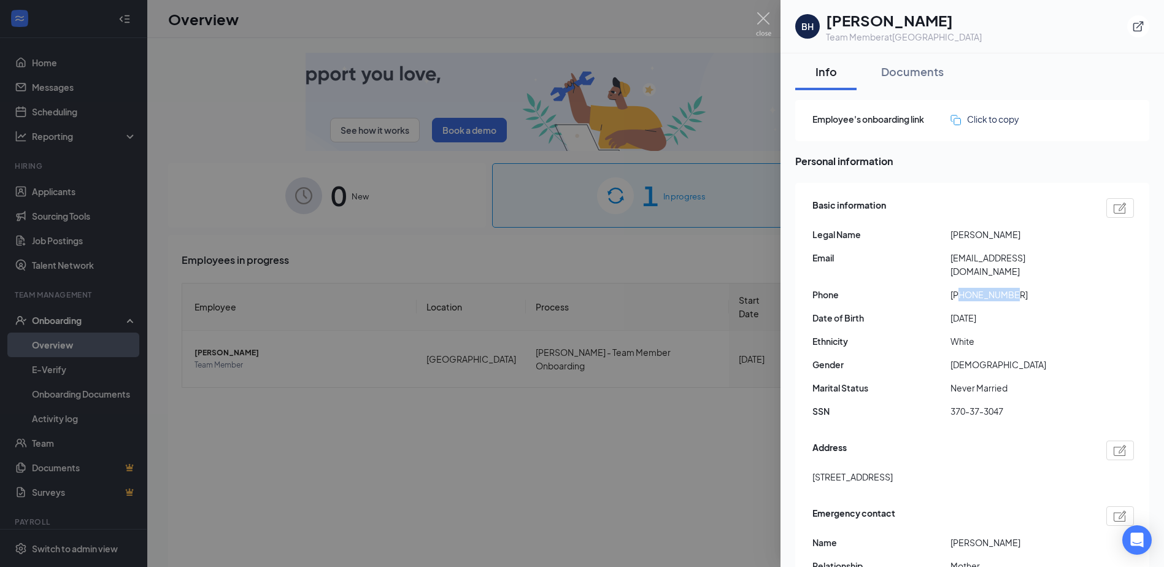
drag, startPoint x: 1021, startPoint y: 279, endPoint x: 988, endPoint y: 272, distance: 33.8
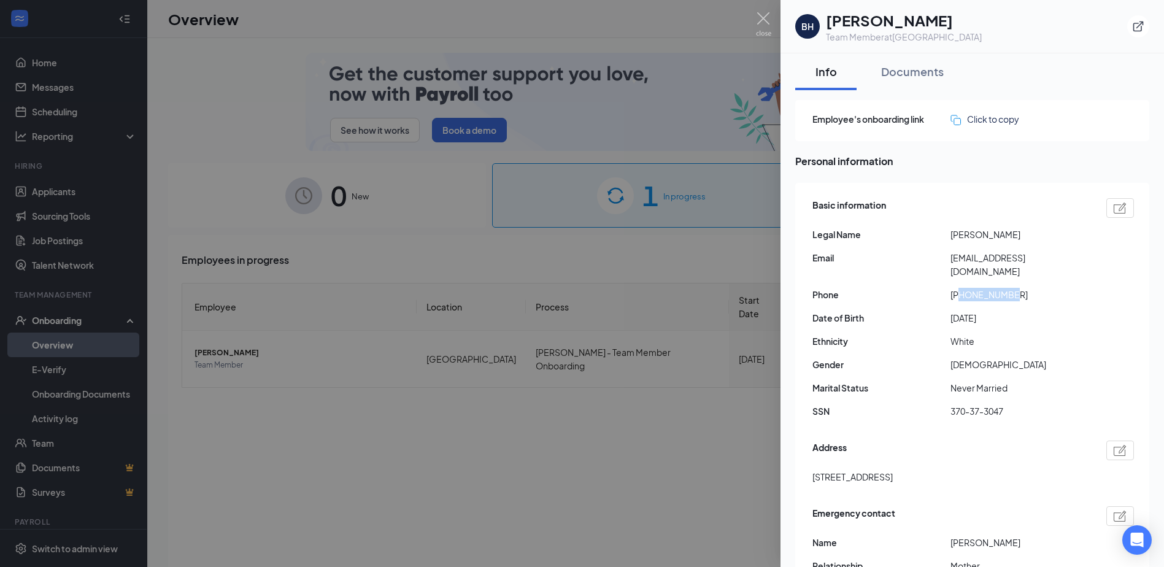
copy span "2312824065"
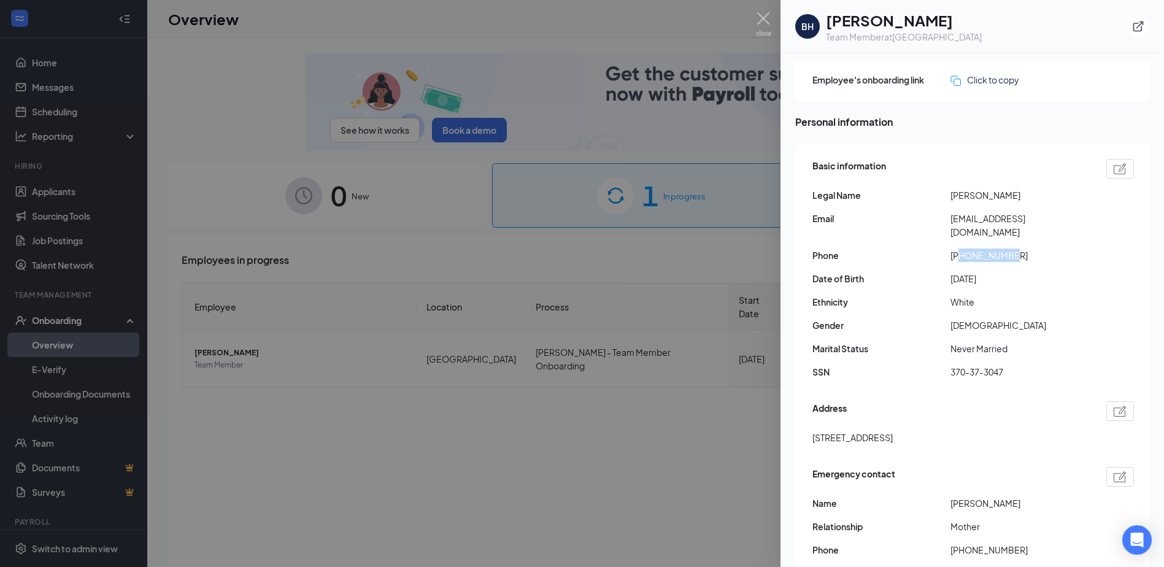
scroll to position [61, 0]
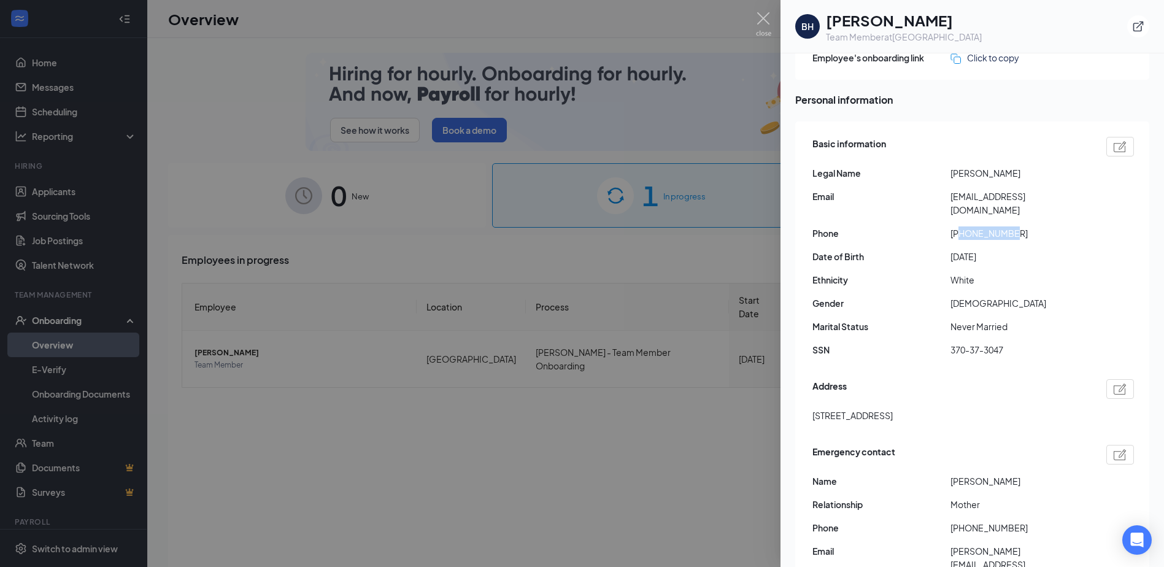
drag, startPoint x: 813, startPoint y: 403, endPoint x: 971, endPoint y: 402, distance: 157.7
click at [971, 409] on div "[STREET_ADDRESS]" at bounding box center [972, 415] width 321 height 13
drag, startPoint x: 971, startPoint y: 402, endPoint x: 950, endPoint y: 402, distance: 20.9
copy span "[STREET_ADDRESS]"
click at [753, 20] on div at bounding box center [582, 283] width 1164 height 567
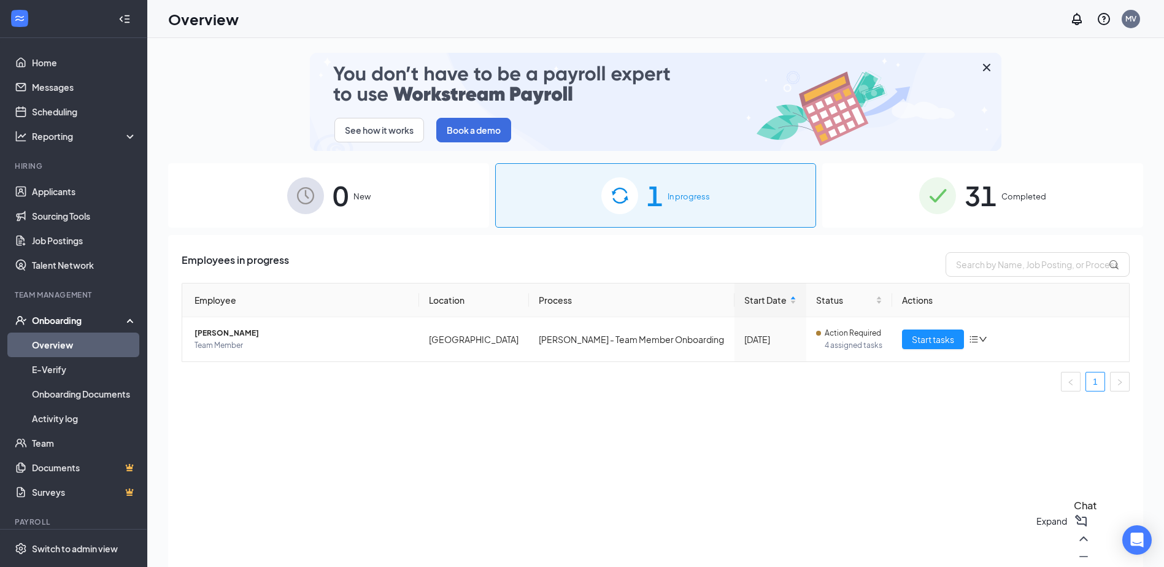
click at [1076, 546] on icon "ChevronUp" at bounding box center [1083, 538] width 15 height 15
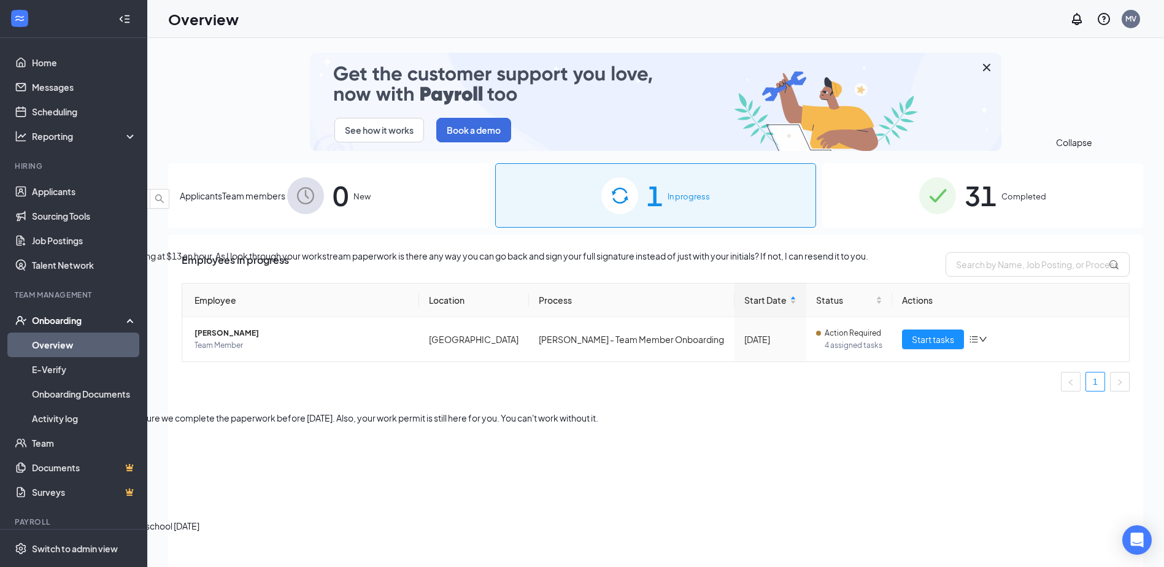
click at [17, 171] on icon "ChevronDown" at bounding box center [9, 178] width 15 height 15
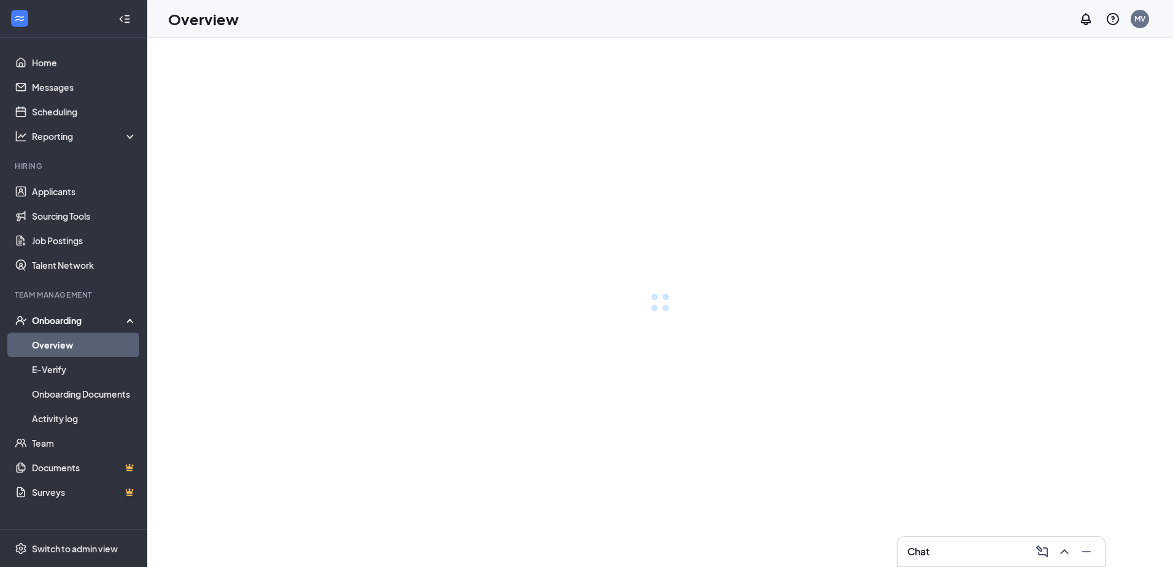
click at [1058, 545] on icon "ChevronUp" at bounding box center [1064, 551] width 15 height 15
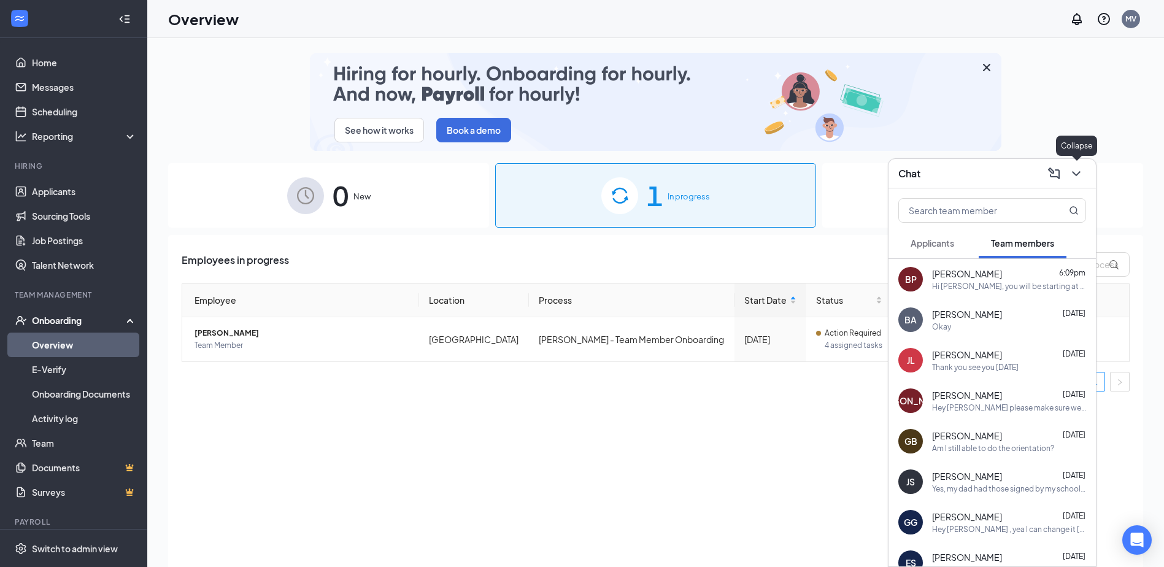
click at [1070, 172] on icon "ChevronDown" at bounding box center [1076, 173] width 15 height 15
